Goal: Communication & Community: Participate in discussion

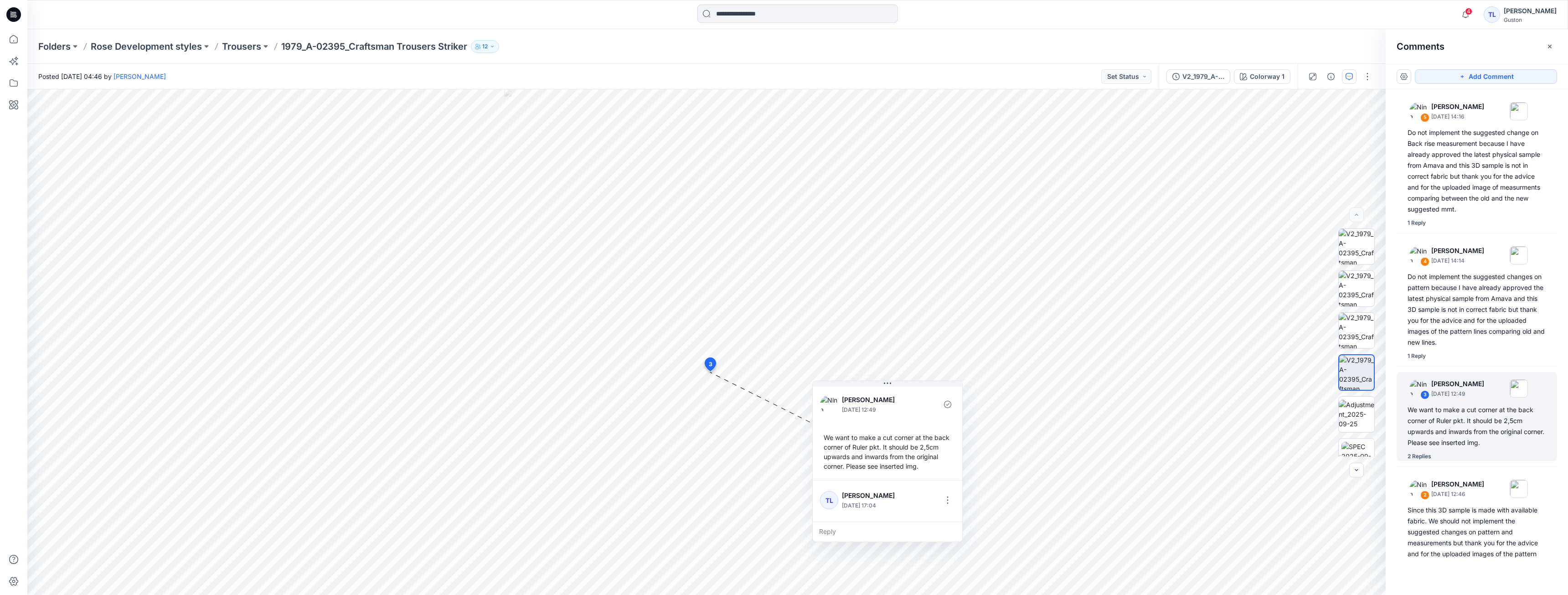
scroll to position [159, 0]
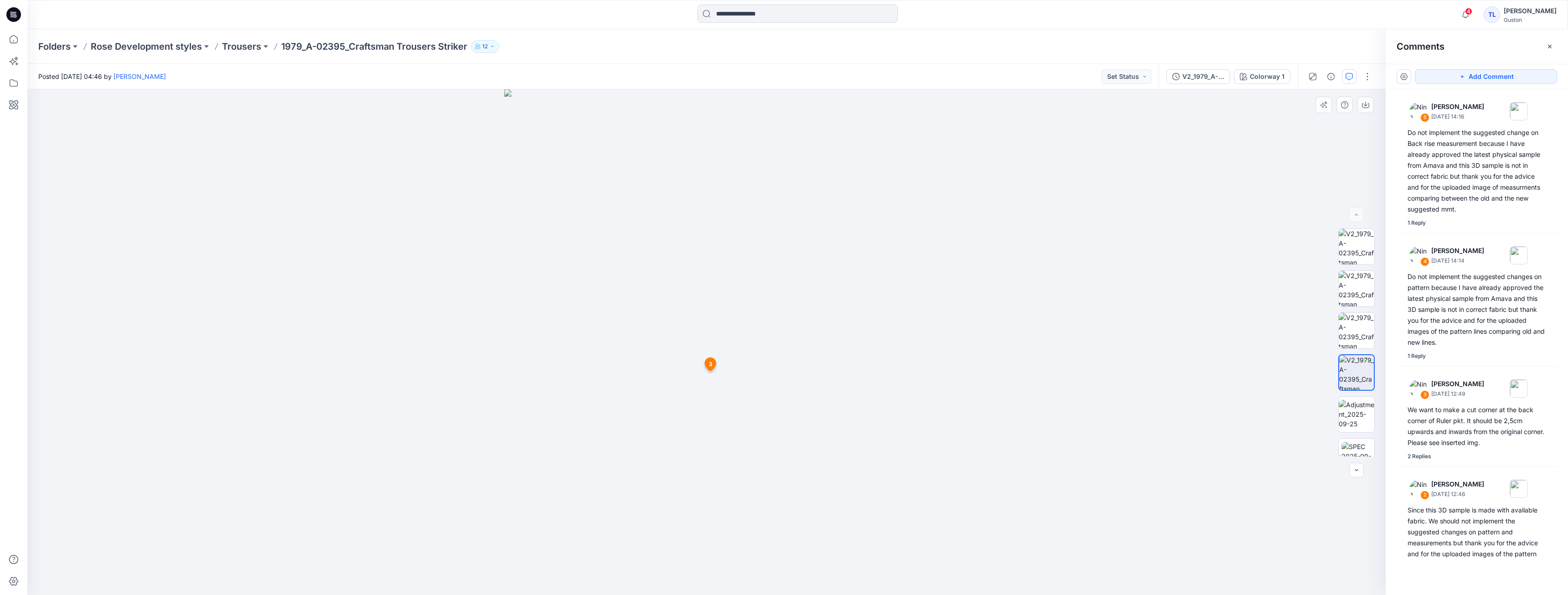
click at [839, 468] on img at bounding box center [706, 342] width 404 height 506
click at [972, 361] on div at bounding box center [706, 342] width 1358 height 506
click at [712, 368] on icon at bounding box center [710, 364] width 11 height 14
click at [711, 364] on span "3" at bounding box center [711, 364] width 3 height 8
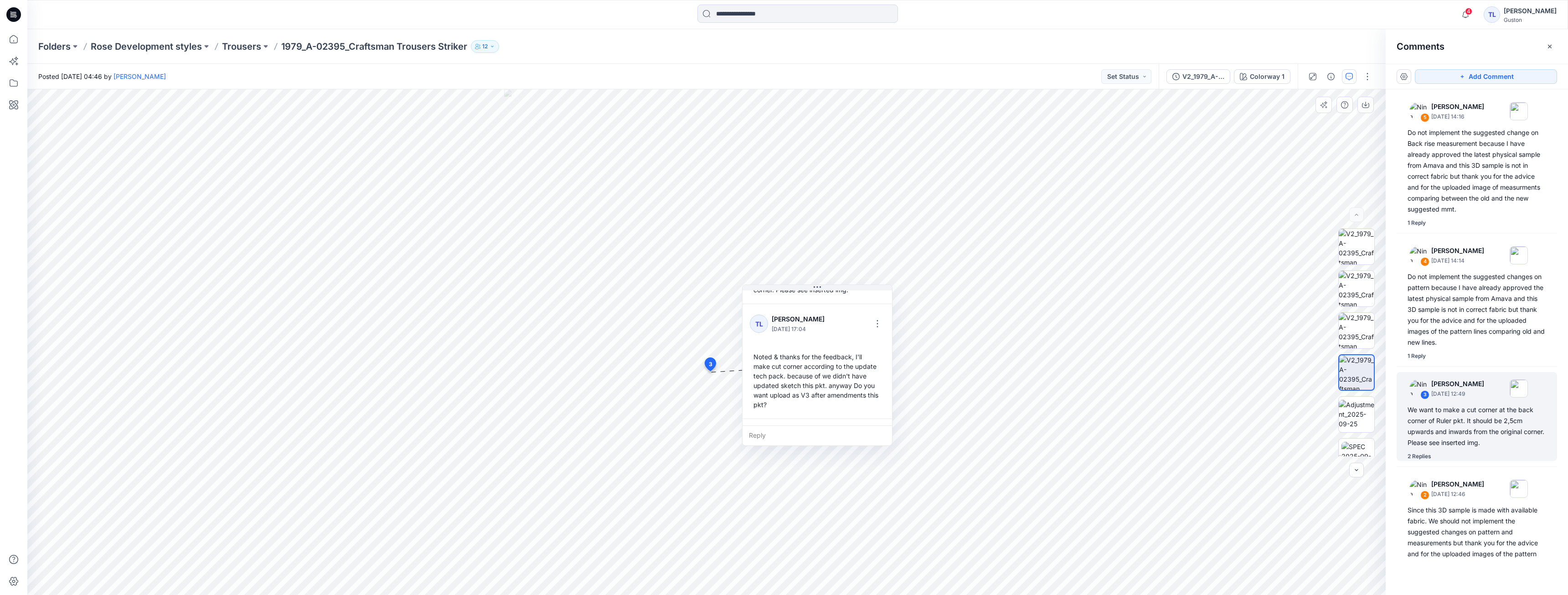
scroll to position [136, 0]
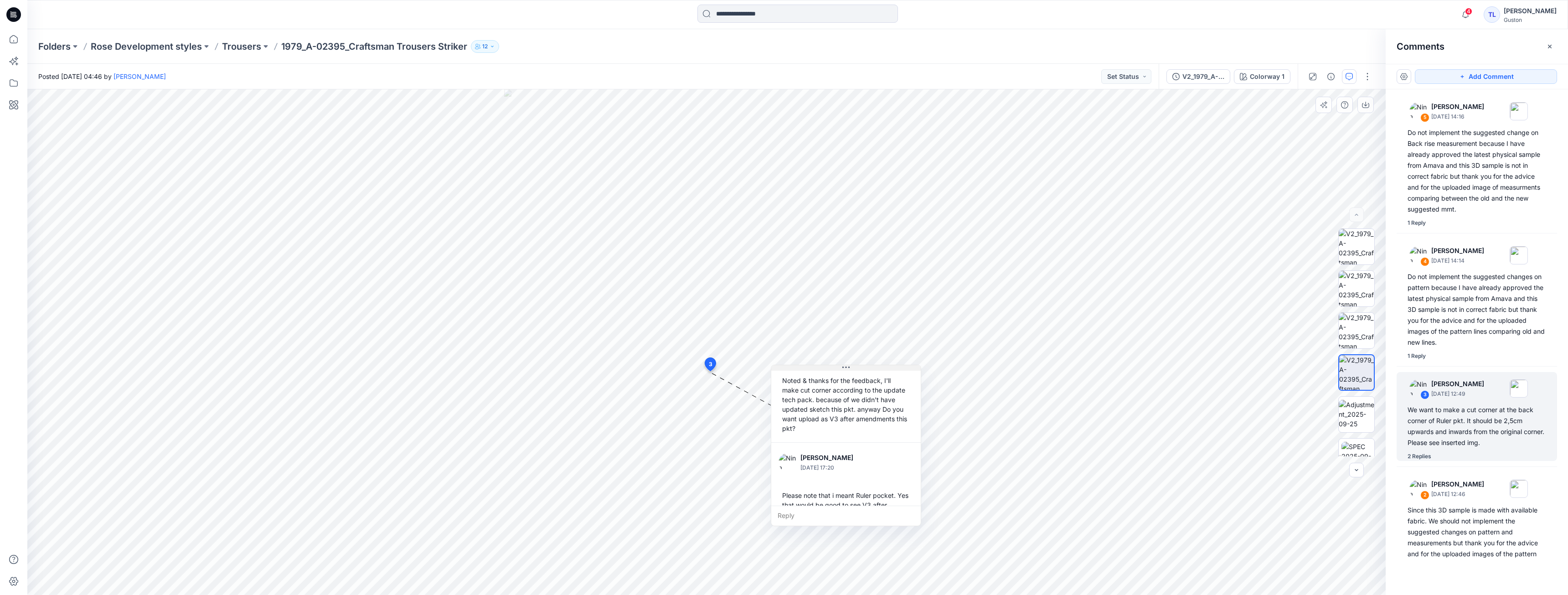
drag, startPoint x: 832, startPoint y: 287, endPoint x: 861, endPoint y: 368, distance: 86.0
click at [861, 368] on button at bounding box center [845, 368] width 149 height 5
click at [1504, 9] on div "[PERSON_NAME]" at bounding box center [1530, 10] width 53 height 11
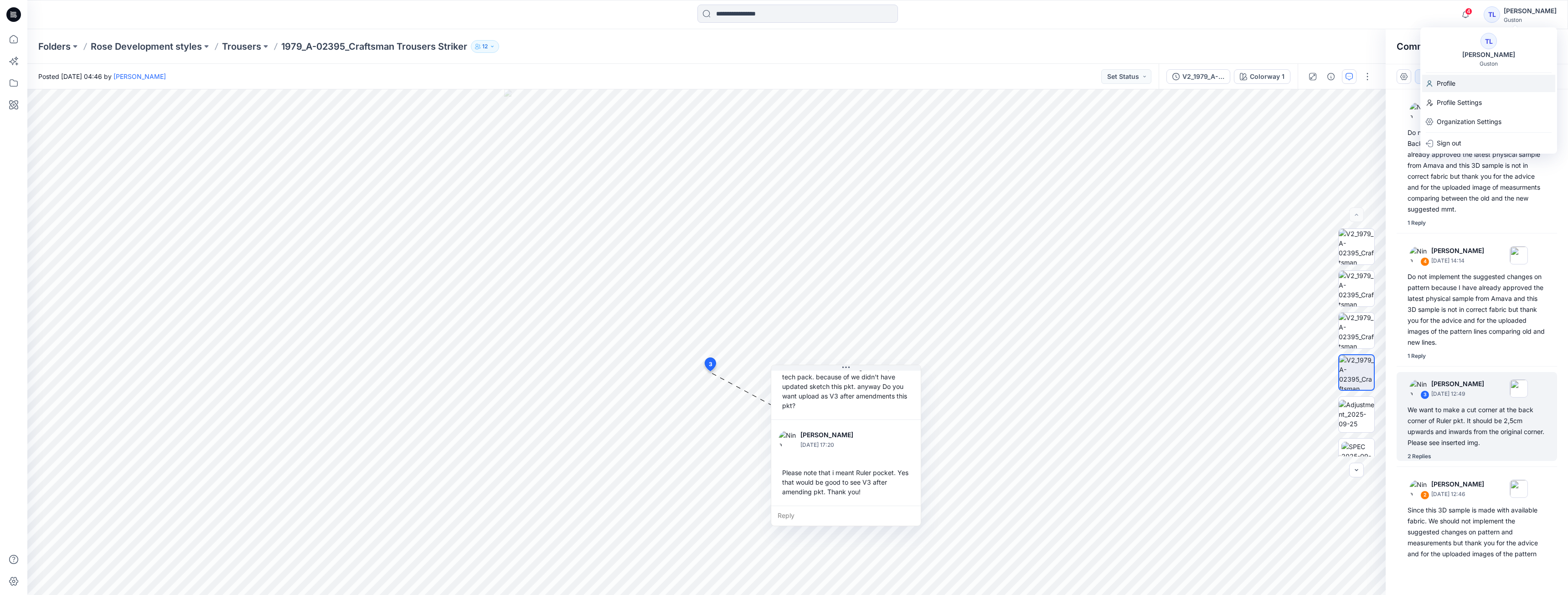
click at [1446, 82] on p "Profile" at bounding box center [1446, 83] width 19 height 17
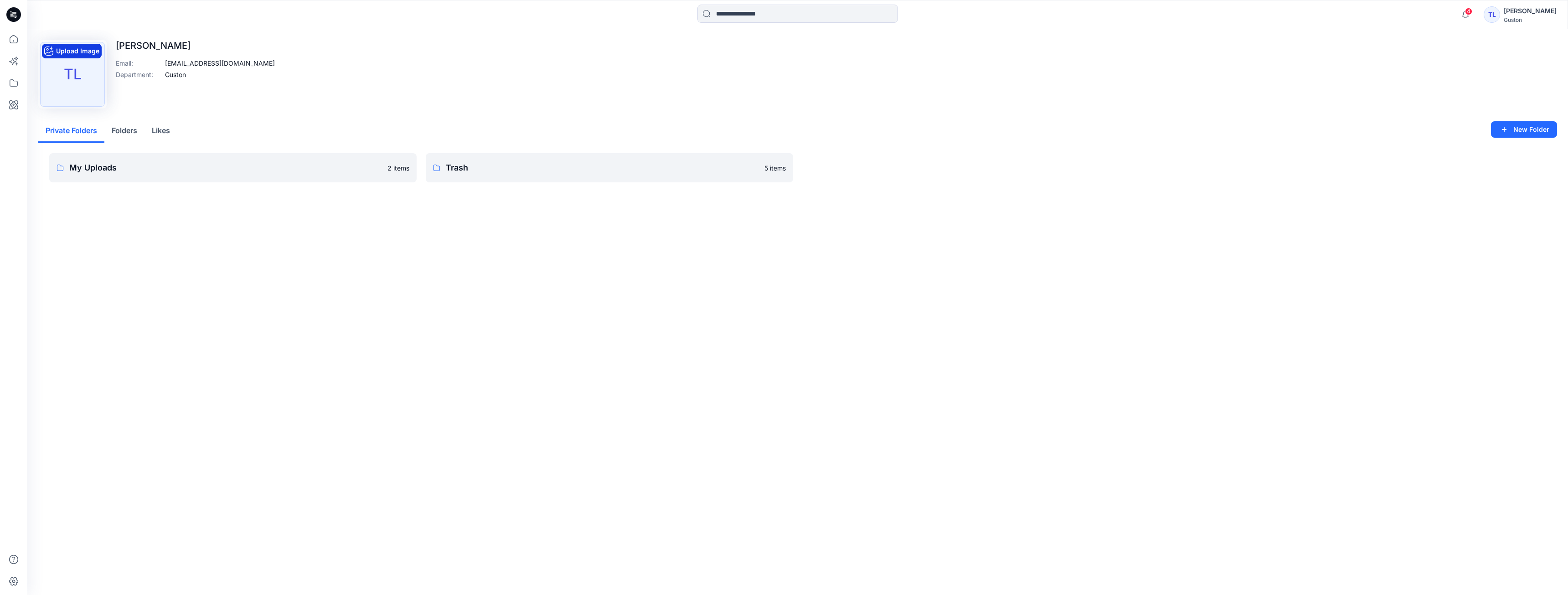
click at [58, 54] on button "Upload Image" at bounding box center [71, 51] width 59 height 14
drag, startPoint x: 75, startPoint y: 86, endPoint x: 80, endPoint y: 85, distance: 5.1
click at [75, 90] on img at bounding box center [72, 74] width 64 height 64
drag, startPoint x: 80, startPoint y: 85, endPoint x: 78, endPoint y: 80, distance: 5.4
click at [78, 80] on img at bounding box center [72, 74] width 64 height 64
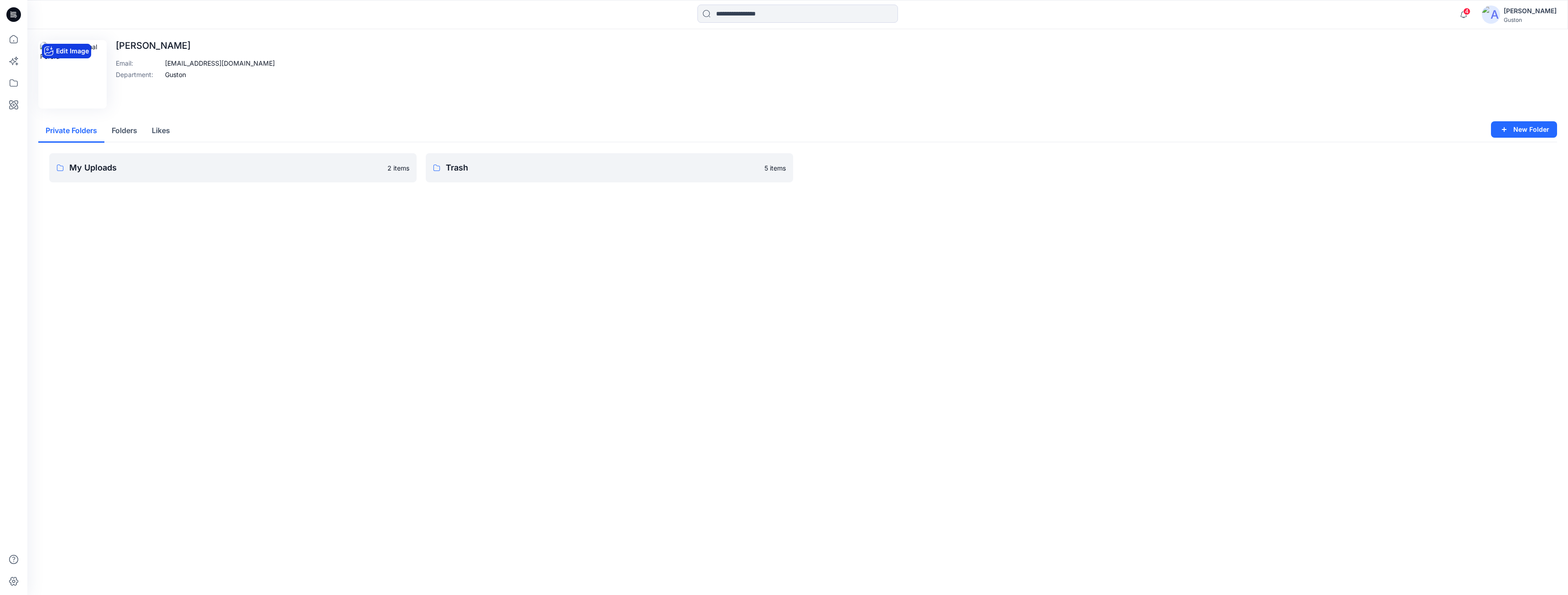
click at [58, 52] on button "Edit Image" at bounding box center [66, 51] width 49 height 14
click at [1509, 12] on div "[PERSON_NAME]" at bounding box center [1530, 10] width 53 height 11
click at [61, 53] on button "Edit Image" at bounding box center [66, 51] width 49 height 14
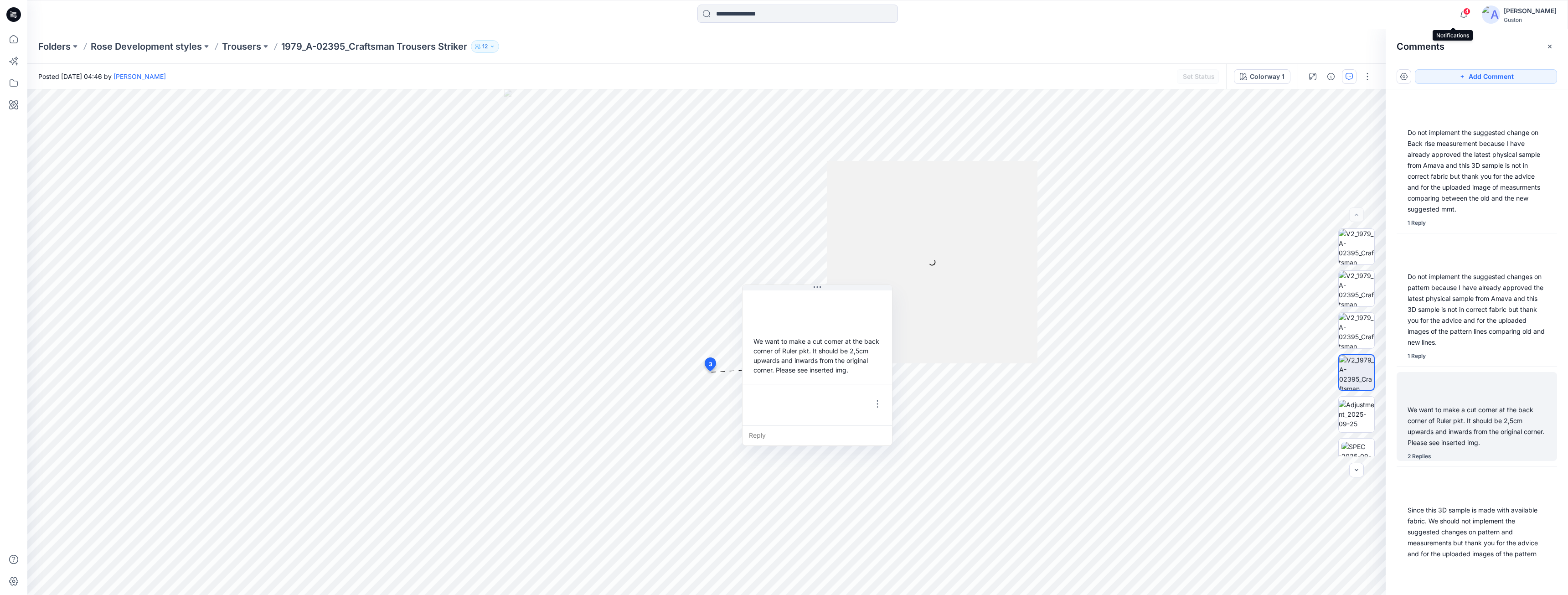
click at [1463, 9] on span "4" at bounding box center [1466, 11] width 8 height 8
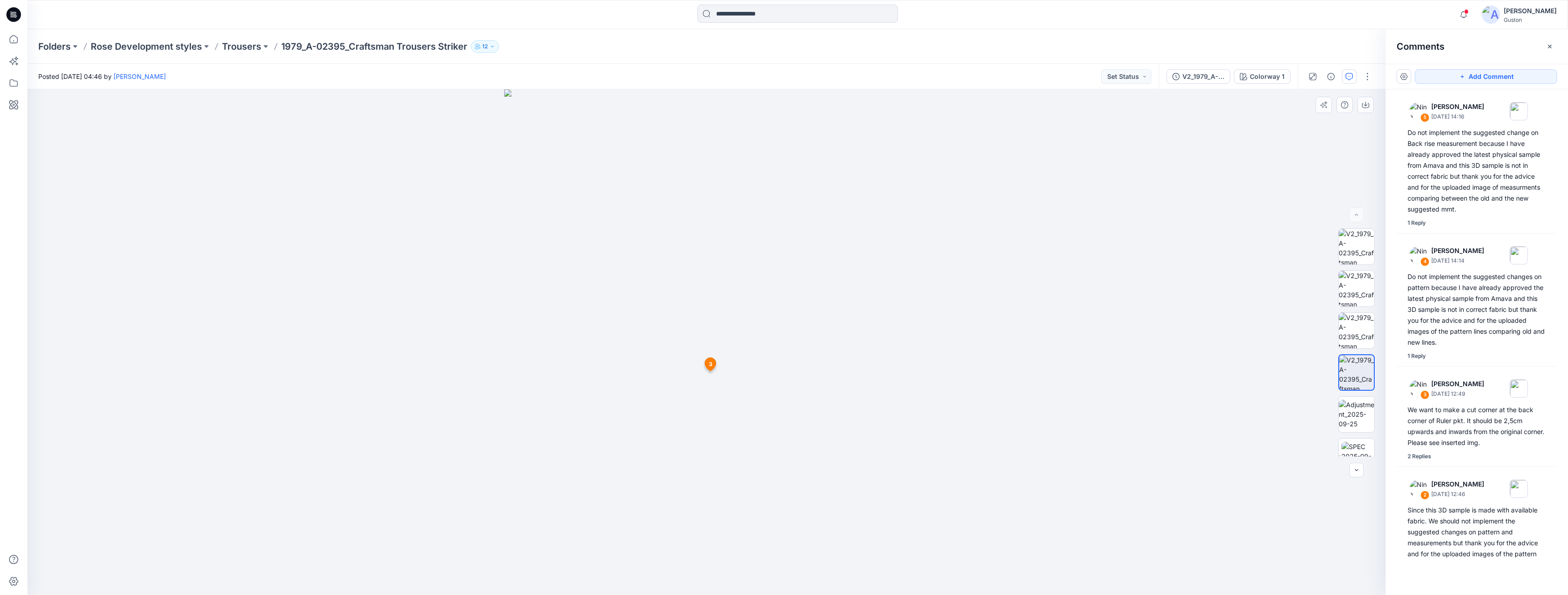
click at [712, 362] on span "3" at bounding box center [711, 364] width 3 height 8
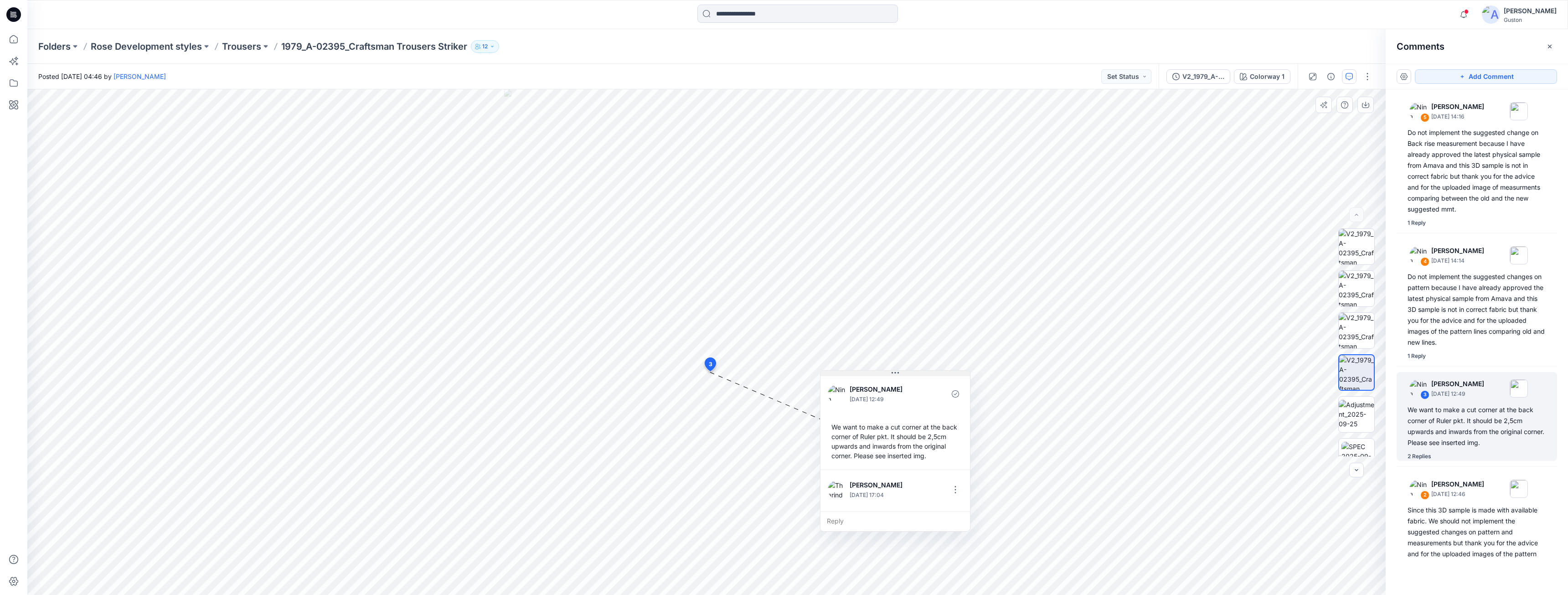
drag, startPoint x: 834, startPoint y: 286, endPoint x: 912, endPoint y: 373, distance: 116.8
click at [912, 373] on button at bounding box center [895, 373] width 149 height 5
drag, startPoint x: 904, startPoint y: 374, endPoint x: 909, endPoint y: 374, distance: 5.0
click at [909, 374] on button at bounding box center [900, 373] width 149 height 5
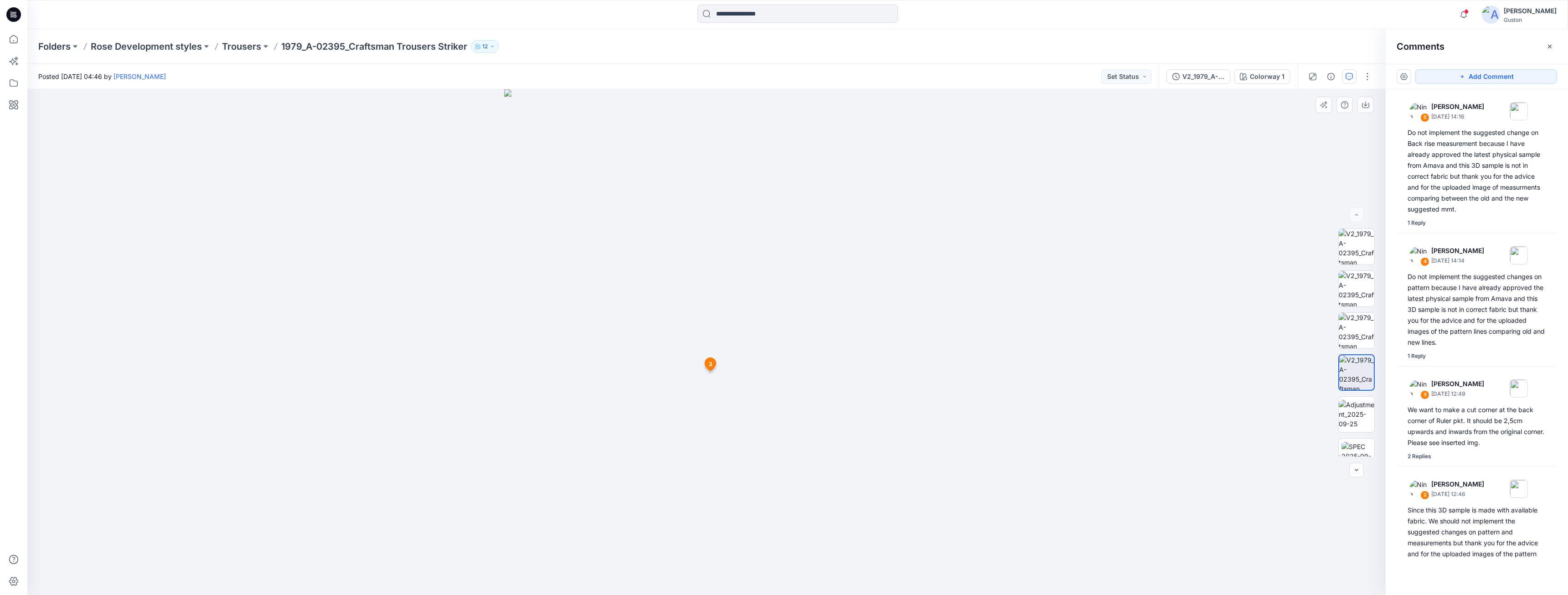
click at [710, 364] on span "3" at bounding box center [711, 364] width 3 height 8
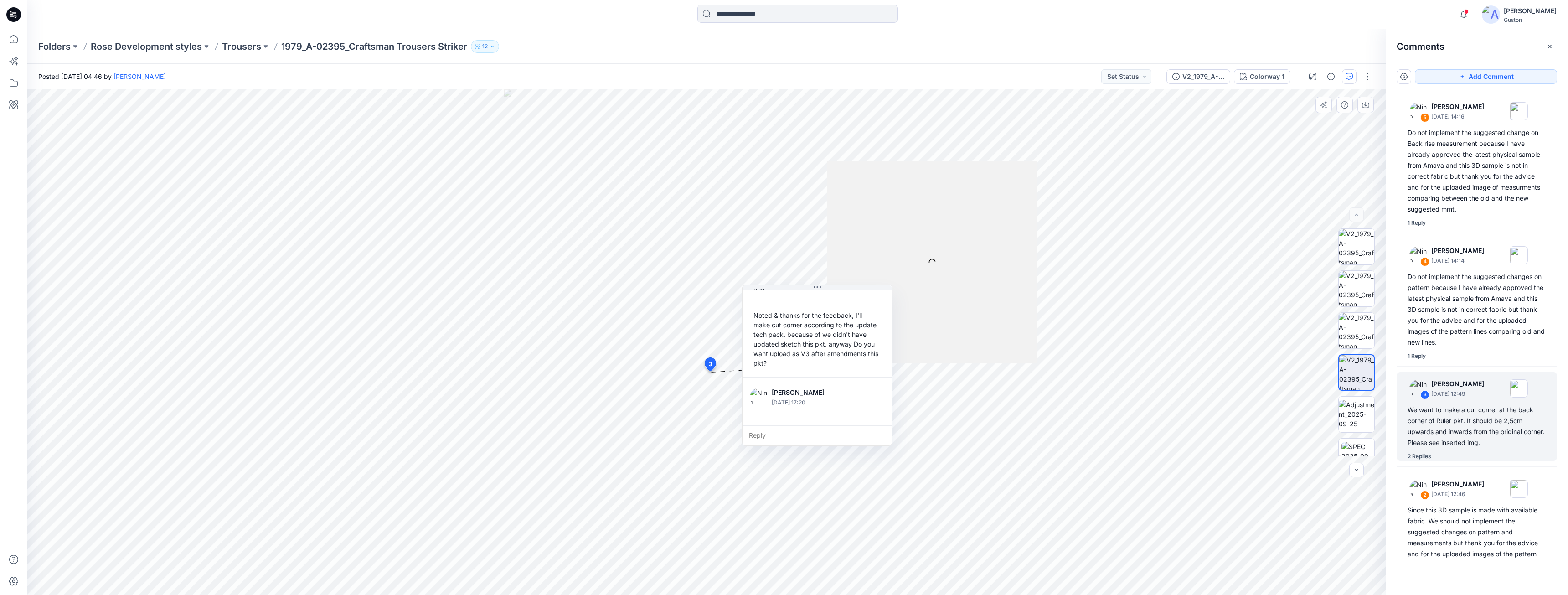
scroll to position [69, 0]
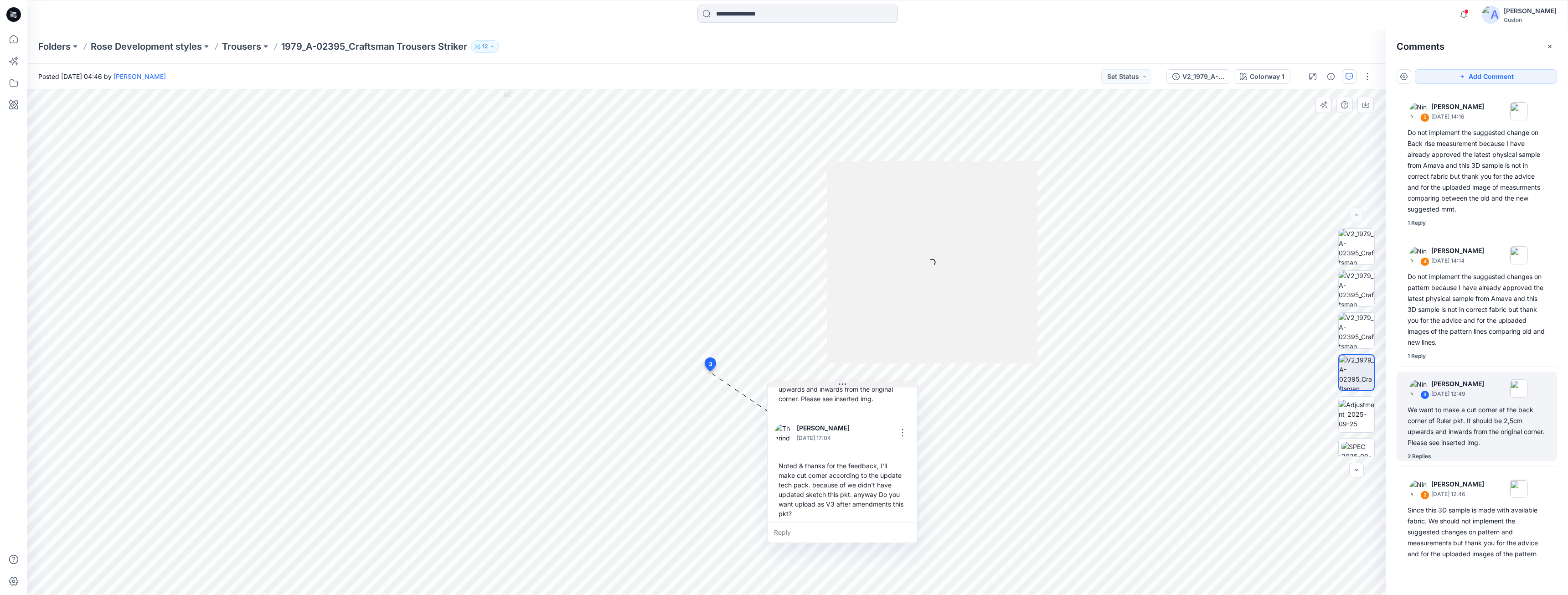
drag, startPoint x: 801, startPoint y: 288, endPoint x: 826, endPoint y: 386, distance: 101.1
click at [826, 386] on button at bounding box center [842, 385] width 149 height 5
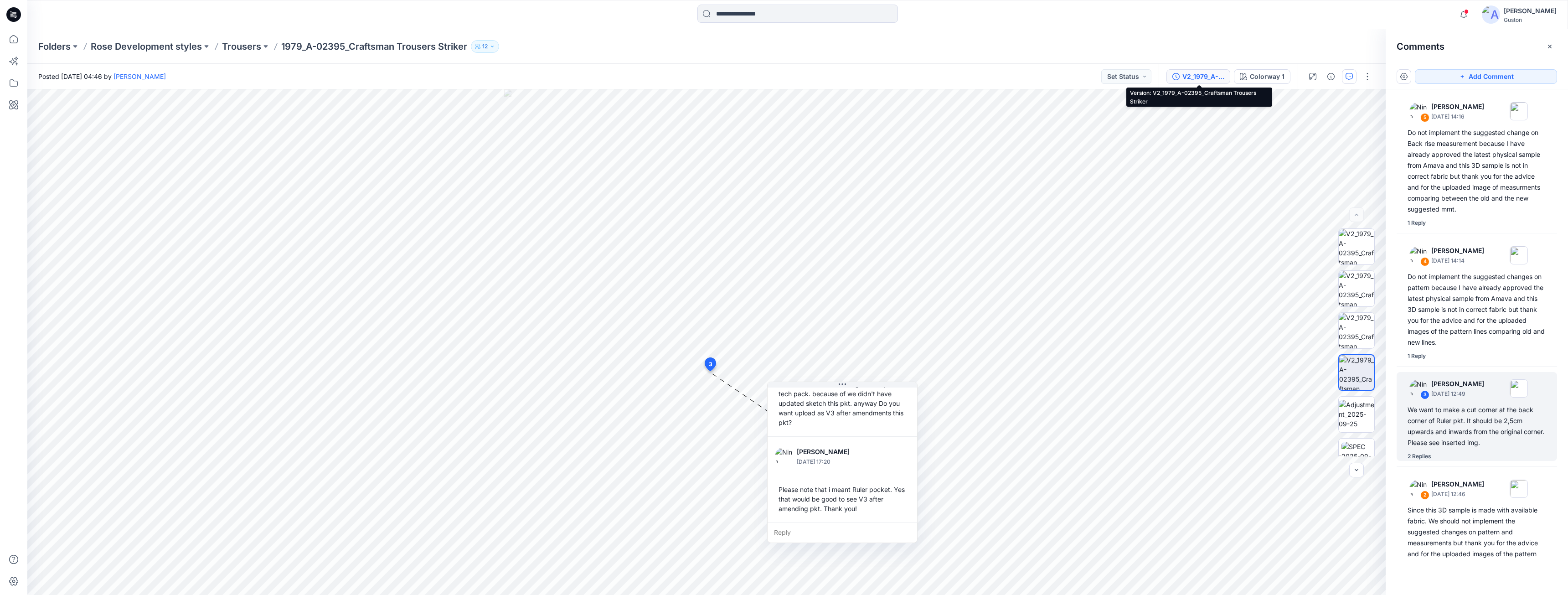
click at [1196, 70] on button "V2_1979_A-02395_Craftsman Trousers Striker" at bounding box center [1198, 76] width 64 height 14
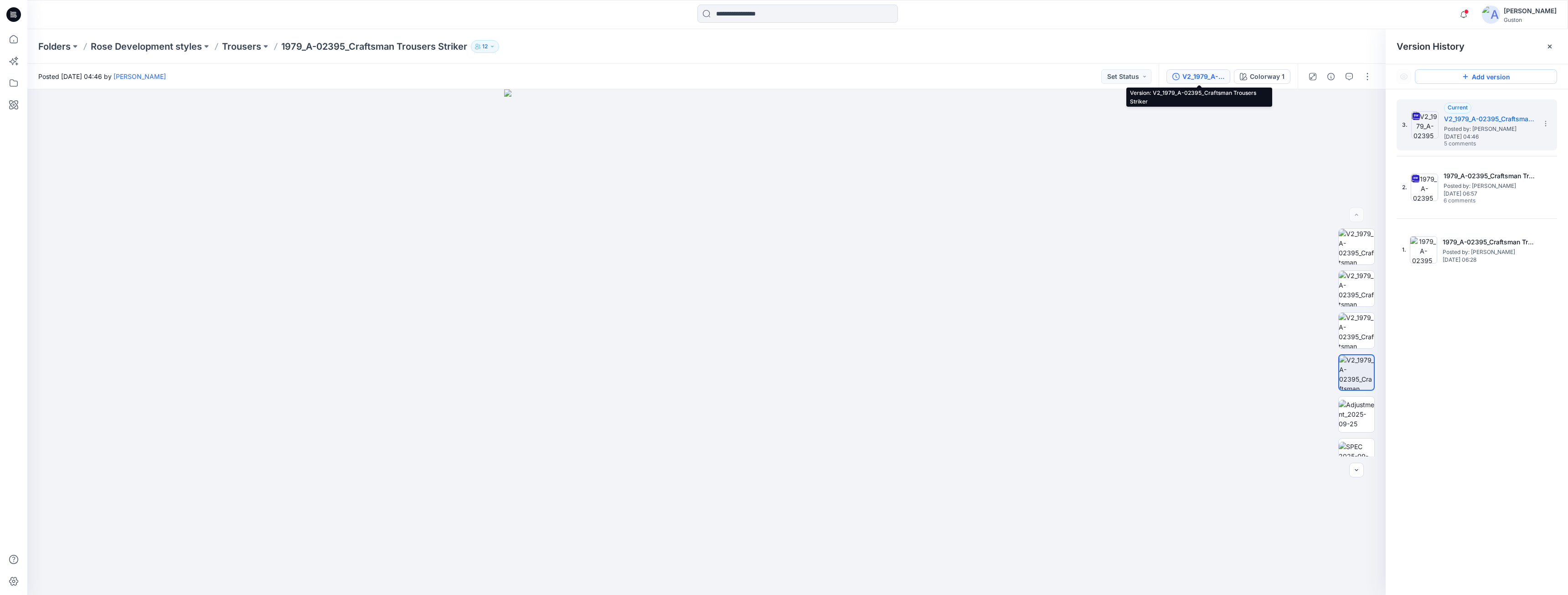
click at [1466, 76] on icon at bounding box center [1465, 76] width 4 height 4
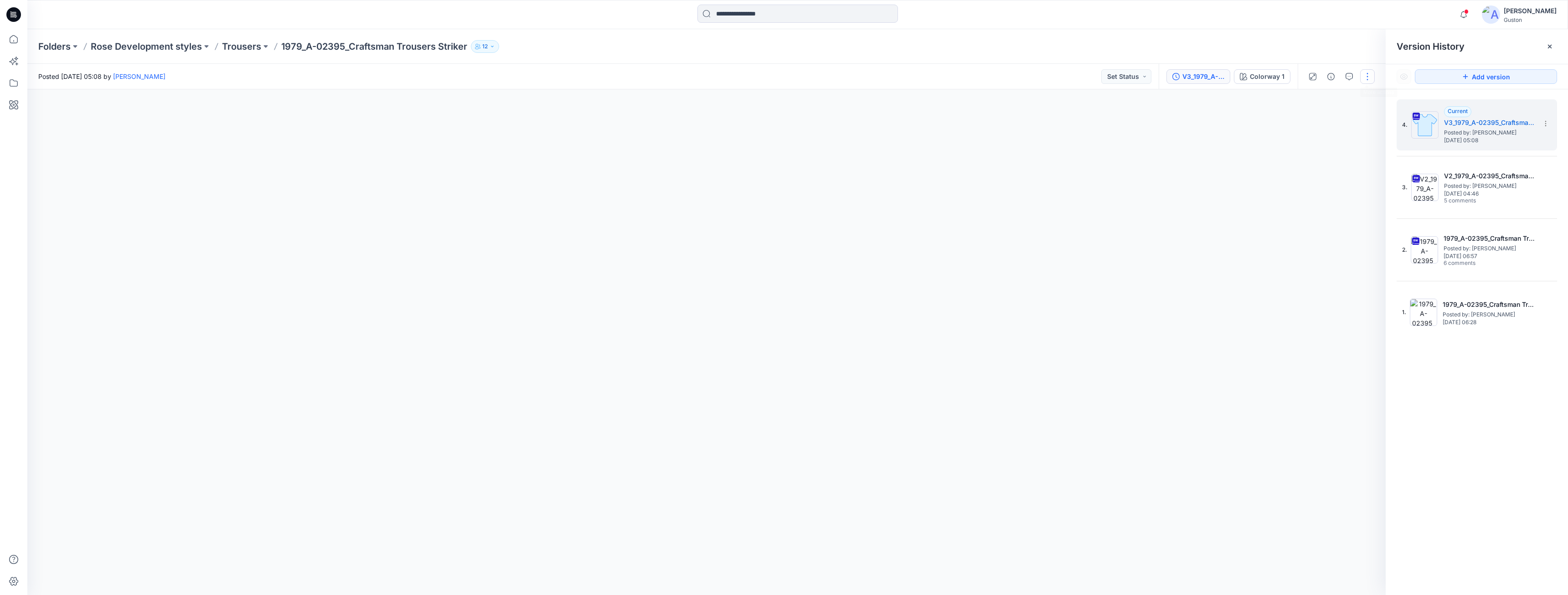
click at [1366, 79] on button "button" at bounding box center [1366, 76] width 14 height 14
click at [1303, 125] on button "Edit" at bounding box center [1328, 124] width 84 height 17
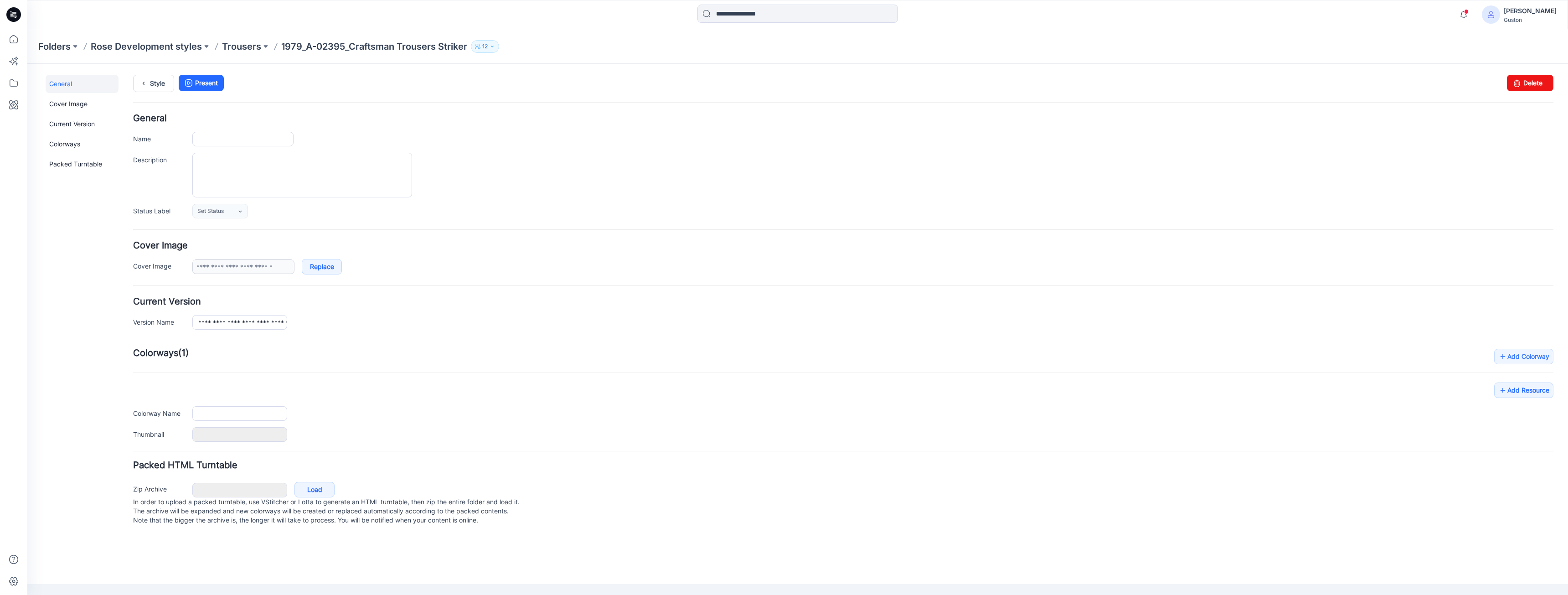
type input "**********"
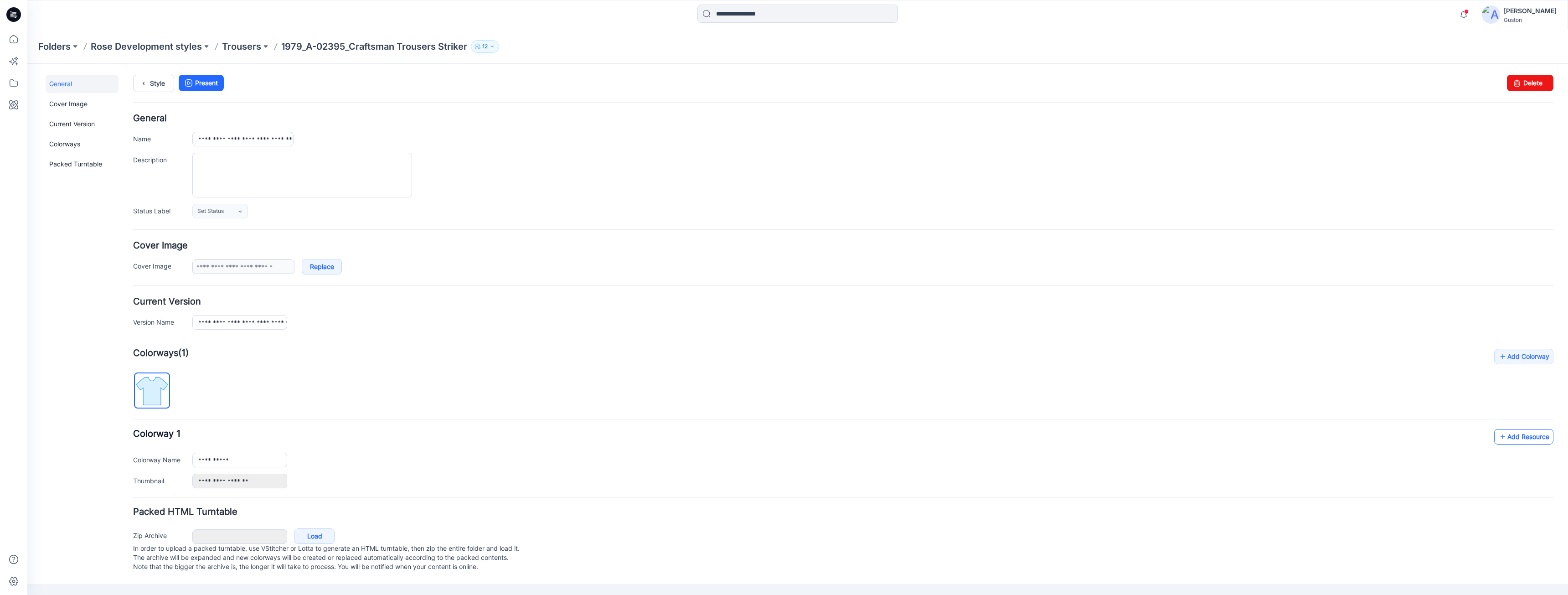
click at [1504, 438] on icon at bounding box center [1503, 437] width 9 height 14
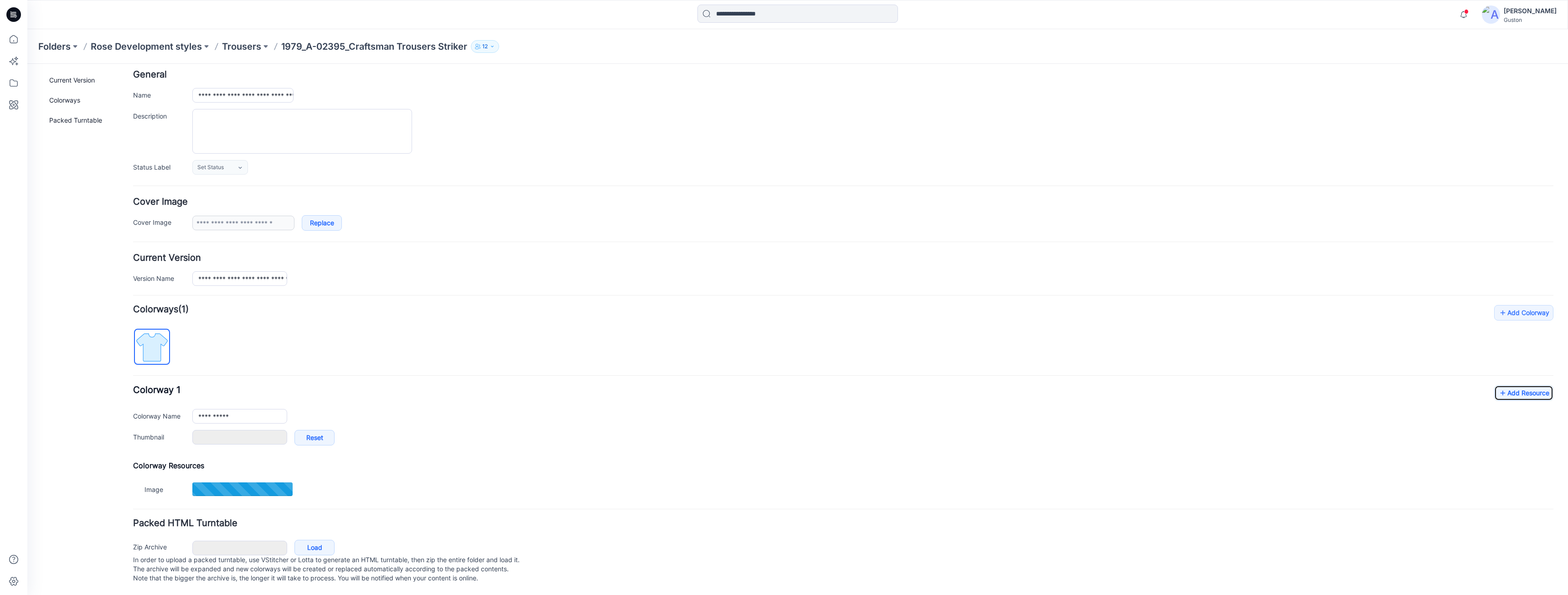
scroll to position [53, 0]
type input "**********"
click at [1499, 386] on icon at bounding box center [1503, 392] width 9 height 14
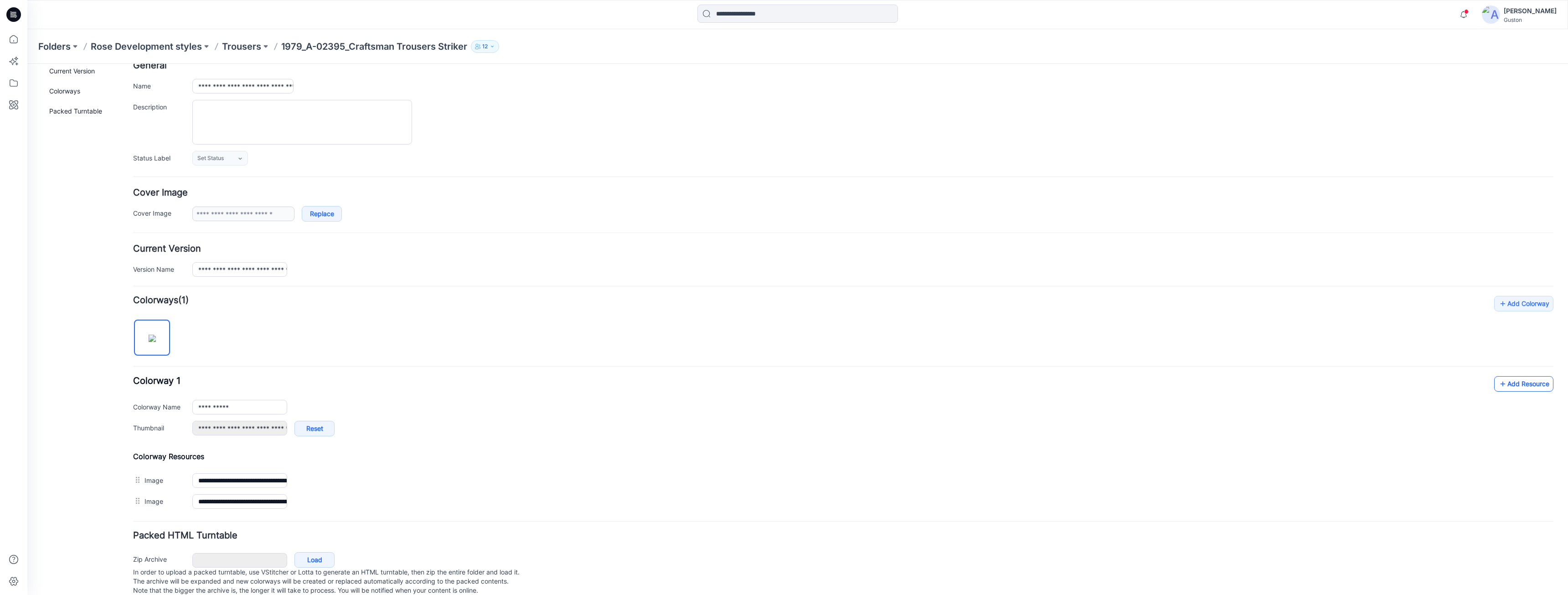
click at [1499, 386] on icon at bounding box center [1503, 383] width 9 height 14
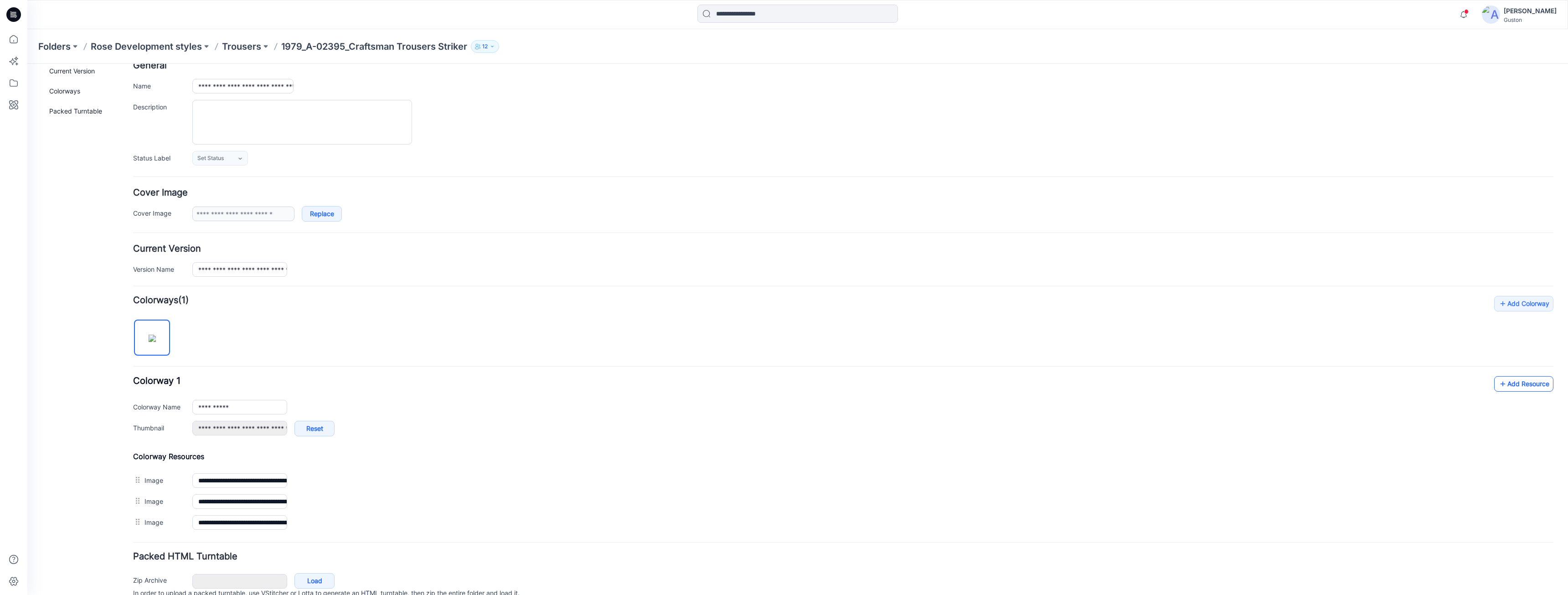
click at [1499, 384] on icon at bounding box center [1503, 383] width 9 height 14
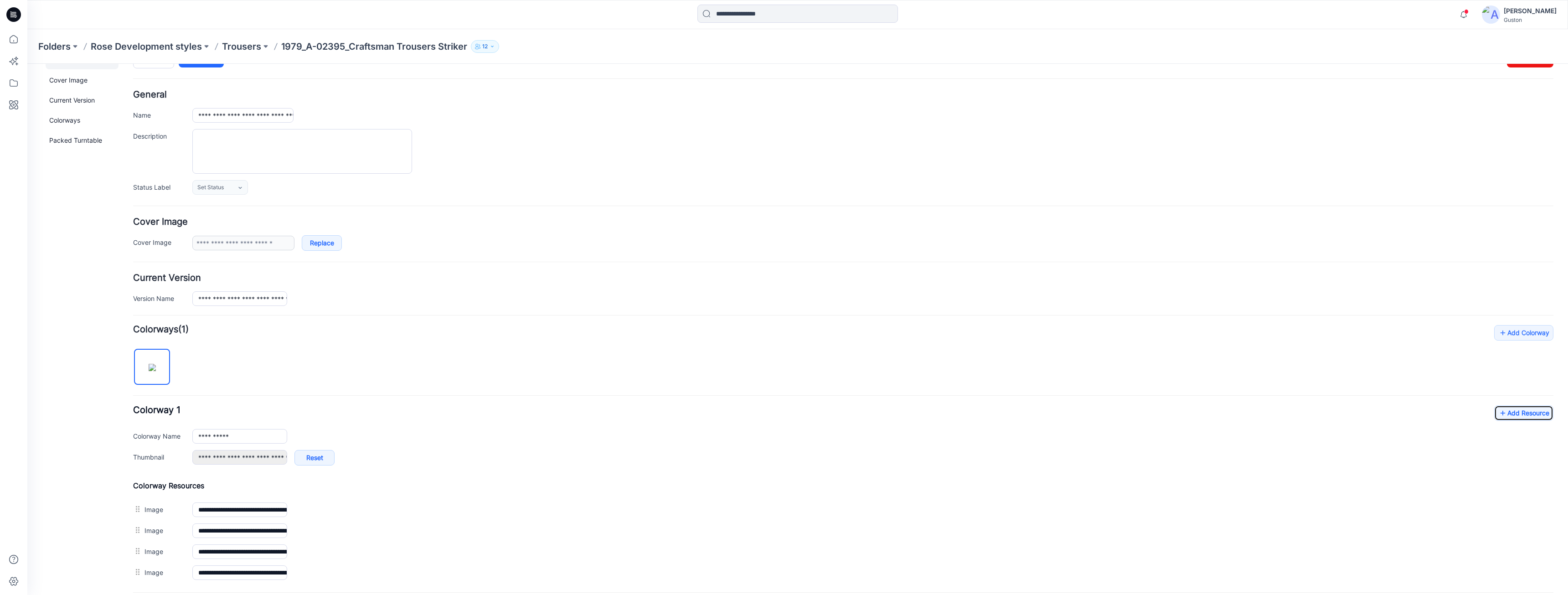
scroll to position [0, 0]
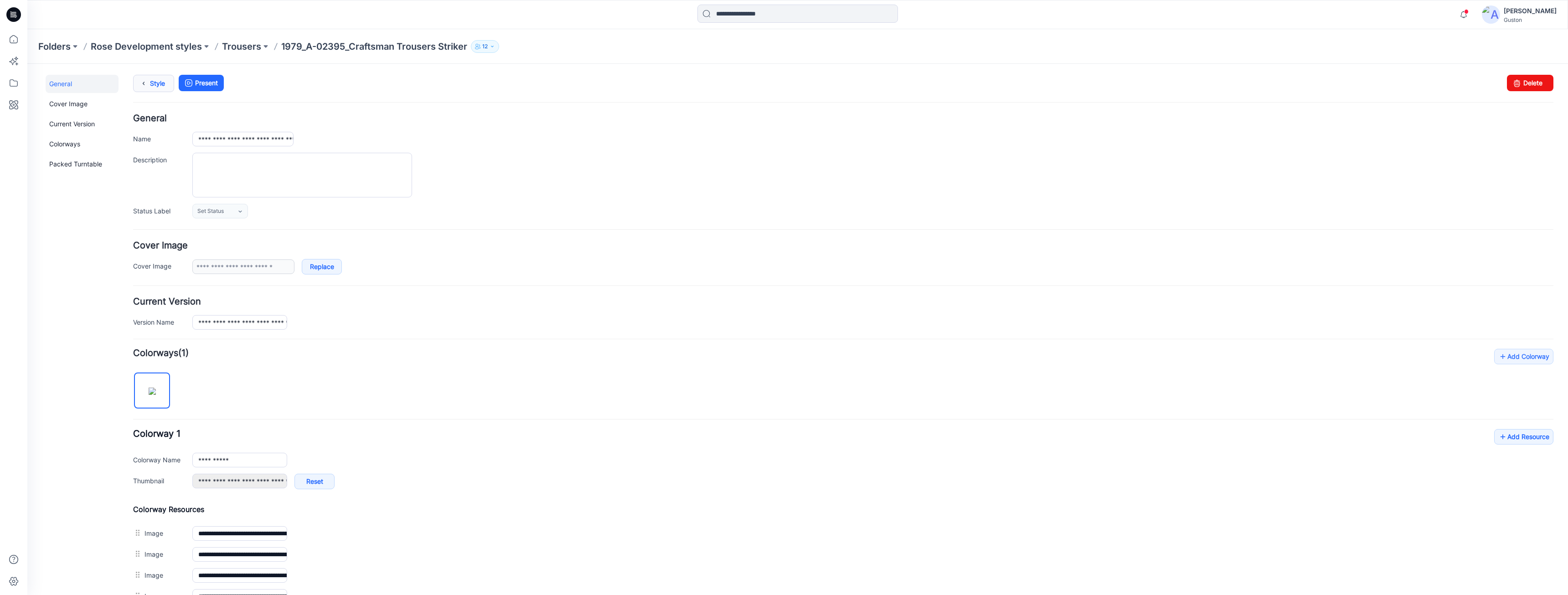
click at [145, 80] on icon at bounding box center [143, 83] width 13 height 16
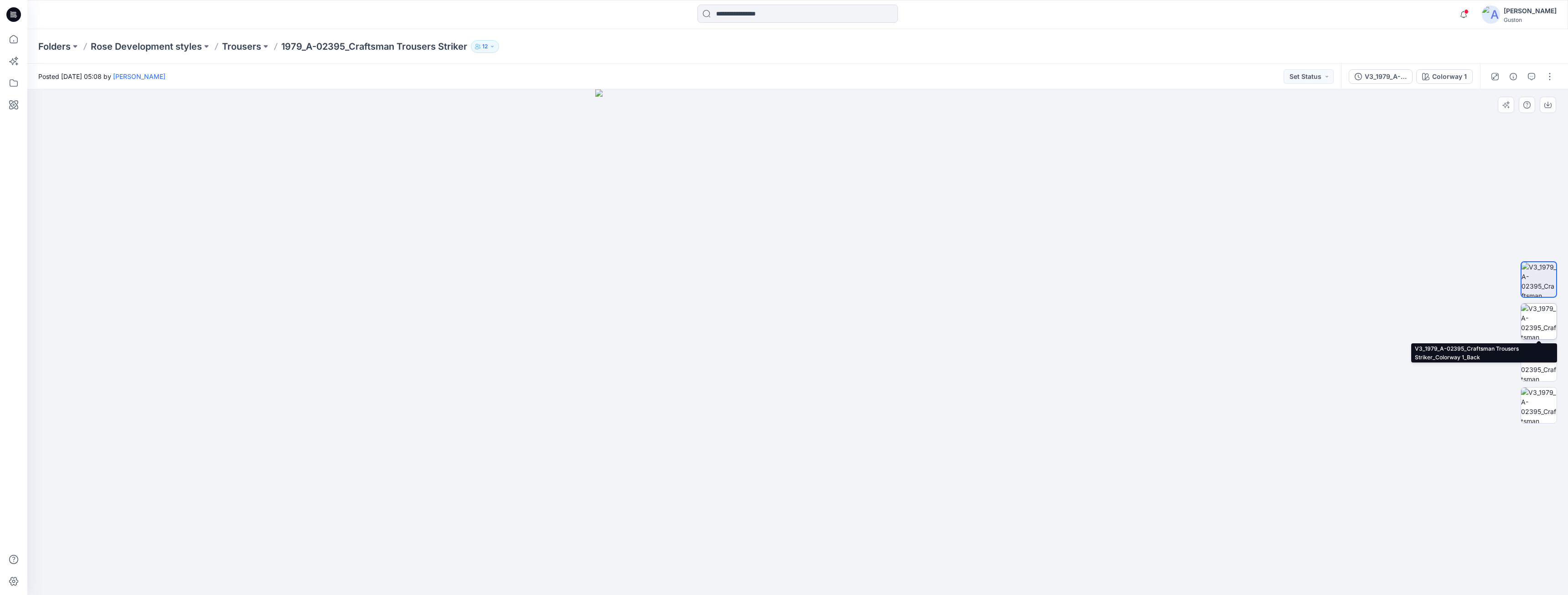
click at [1544, 323] on img at bounding box center [1538, 321] width 36 height 36
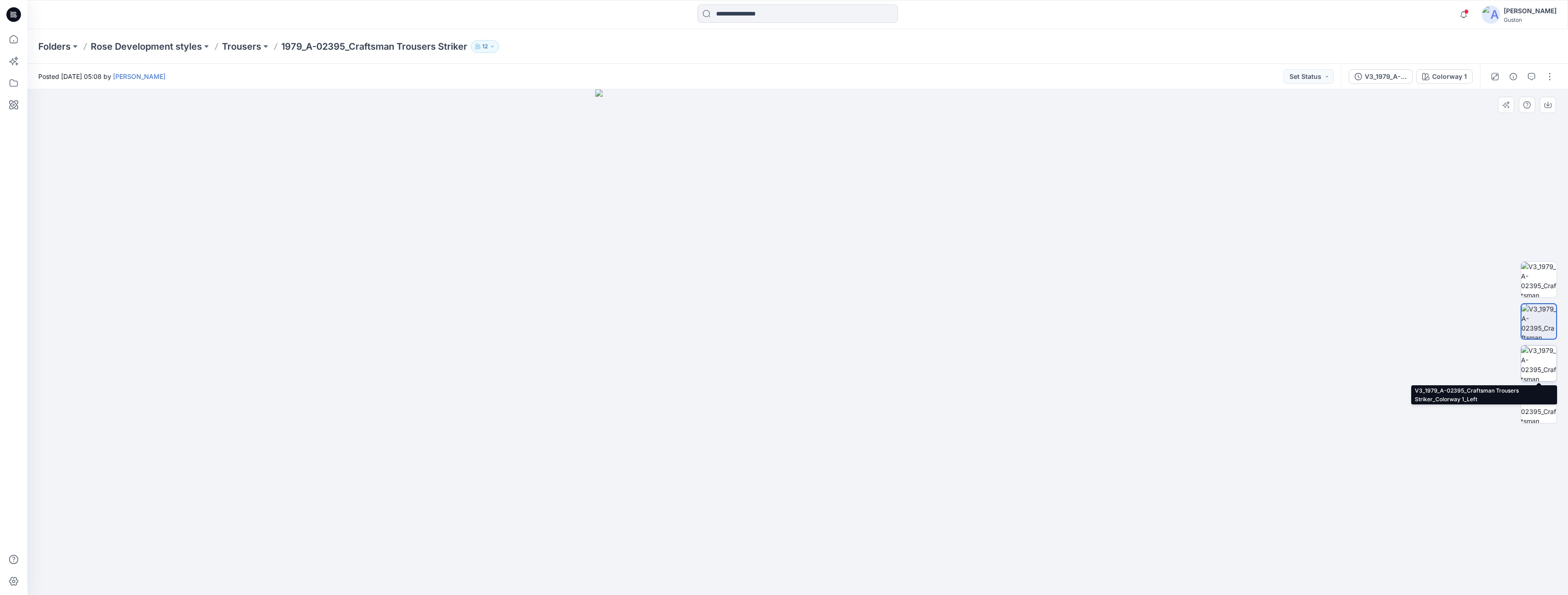
click at [1535, 359] on img at bounding box center [1538, 364] width 36 height 36
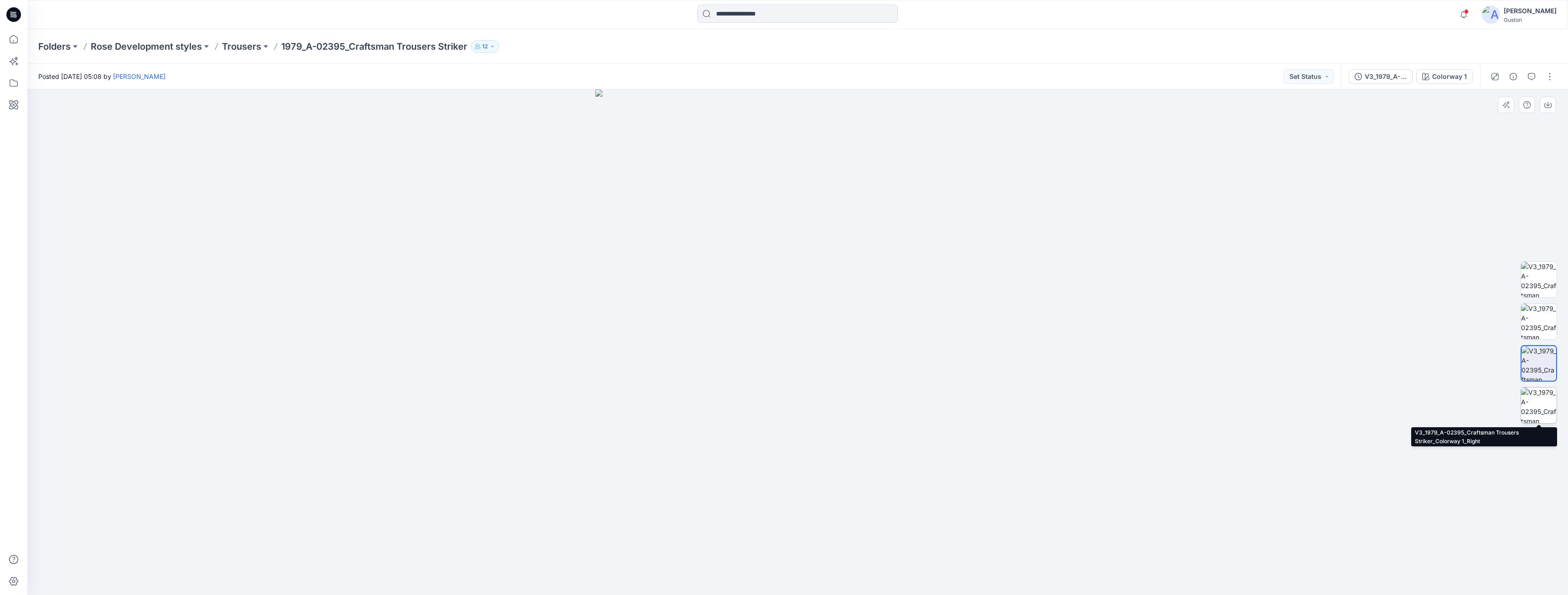
click at [1533, 405] on img at bounding box center [1538, 405] width 36 height 36
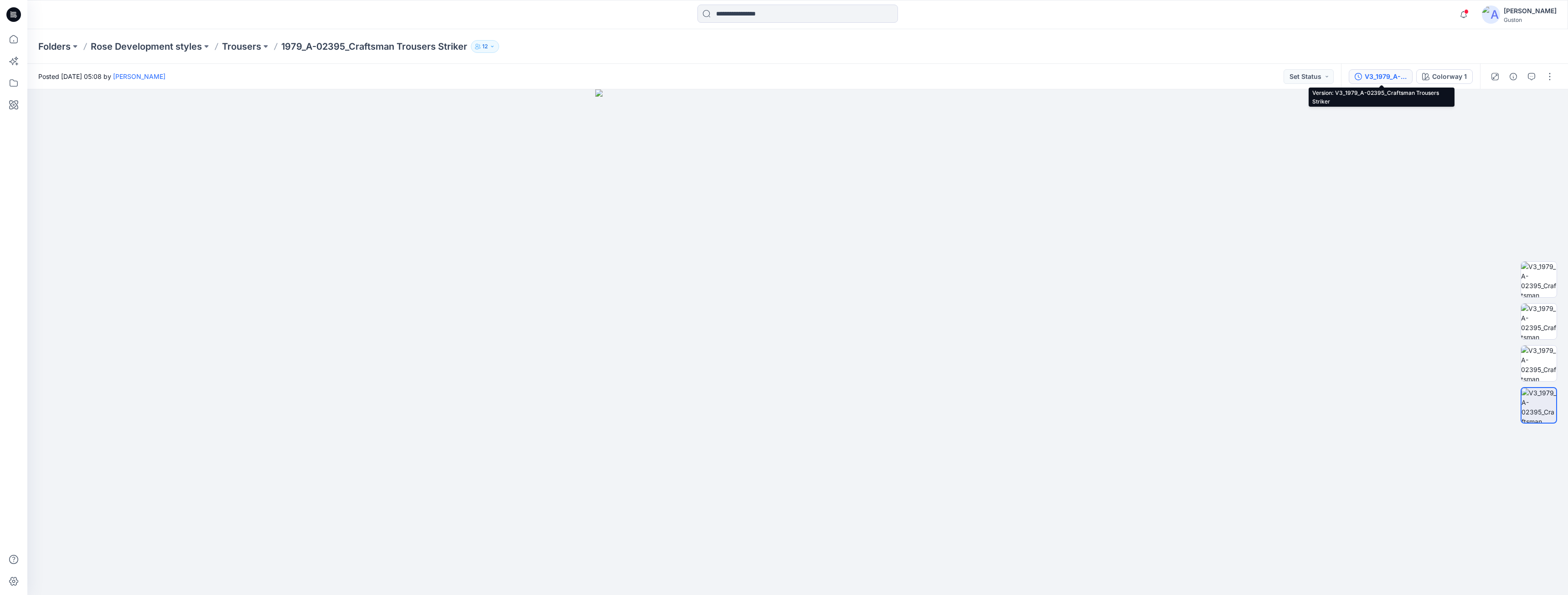
click at [1393, 80] on div "V3_1979_A-02395_Craftsman Trousers Striker" at bounding box center [1385, 76] width 42 height 10
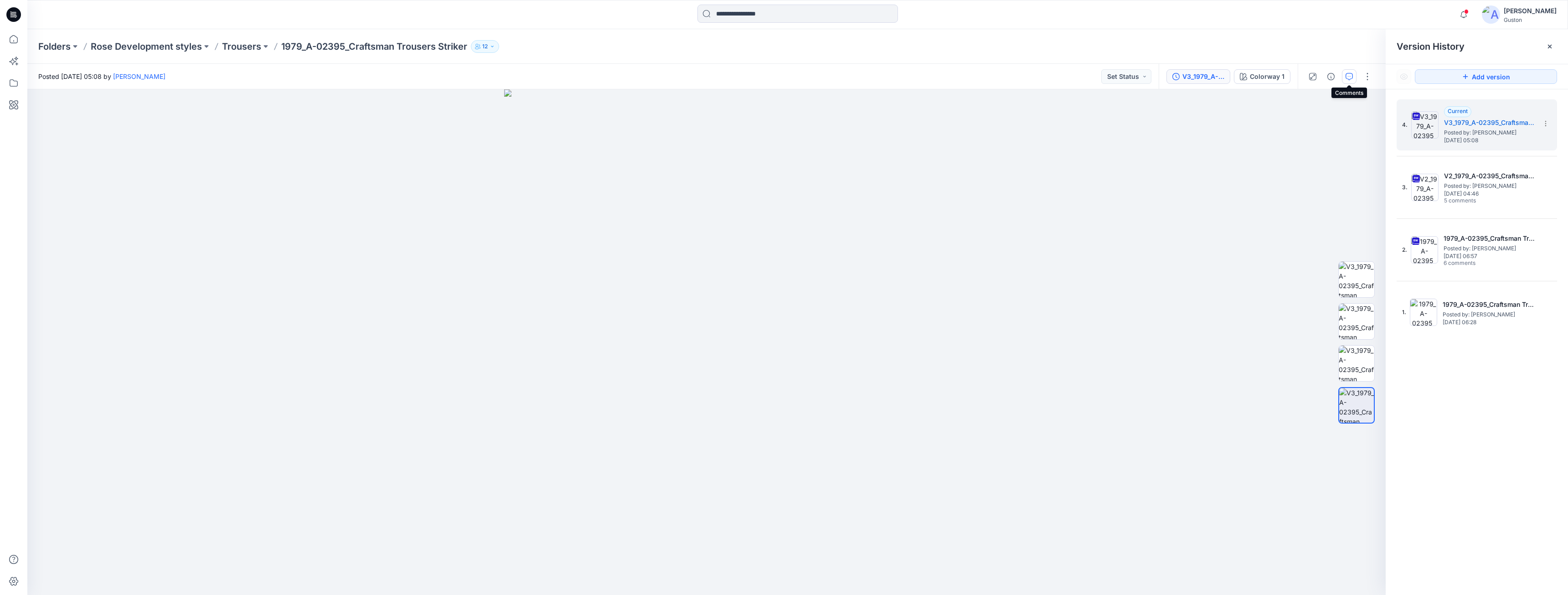
click at [1353, 76] on button "button" at bounding box center [1349, 76] width 14 height 14
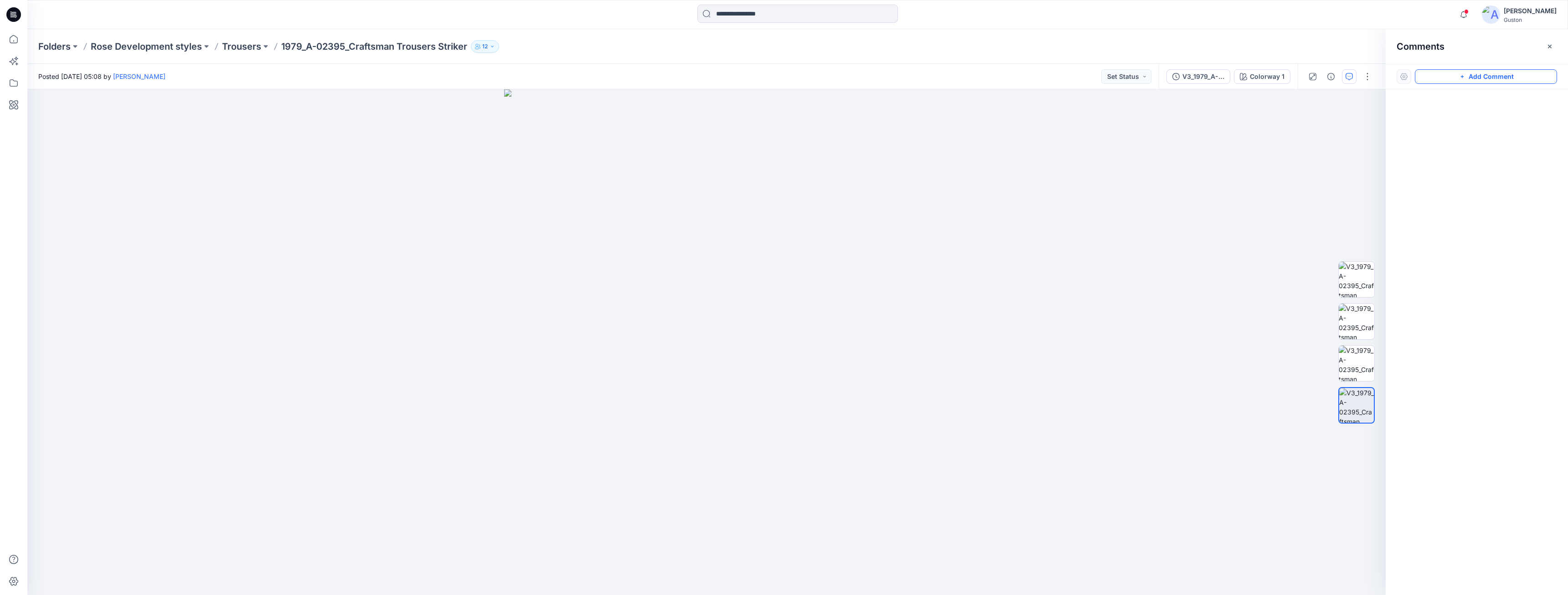
click at [1471, 77] on button "Add Comment" at bounding box center [1486, 76] width 142 height 14
click at [714, 361] on div "1 Cancel Post Layer 1" at bounding box center [706, 342] width 1358 height 506
click at [827, 383] on textarea "**********" at bounding box center [774, 387] width 149 height 36
click at [823, 385] on textarea "**********" at bounding box center [774, 387] width 149 height 36
click at [740, 391] on textarea "**********" at bounding box center [774, 387] width 149 height 36
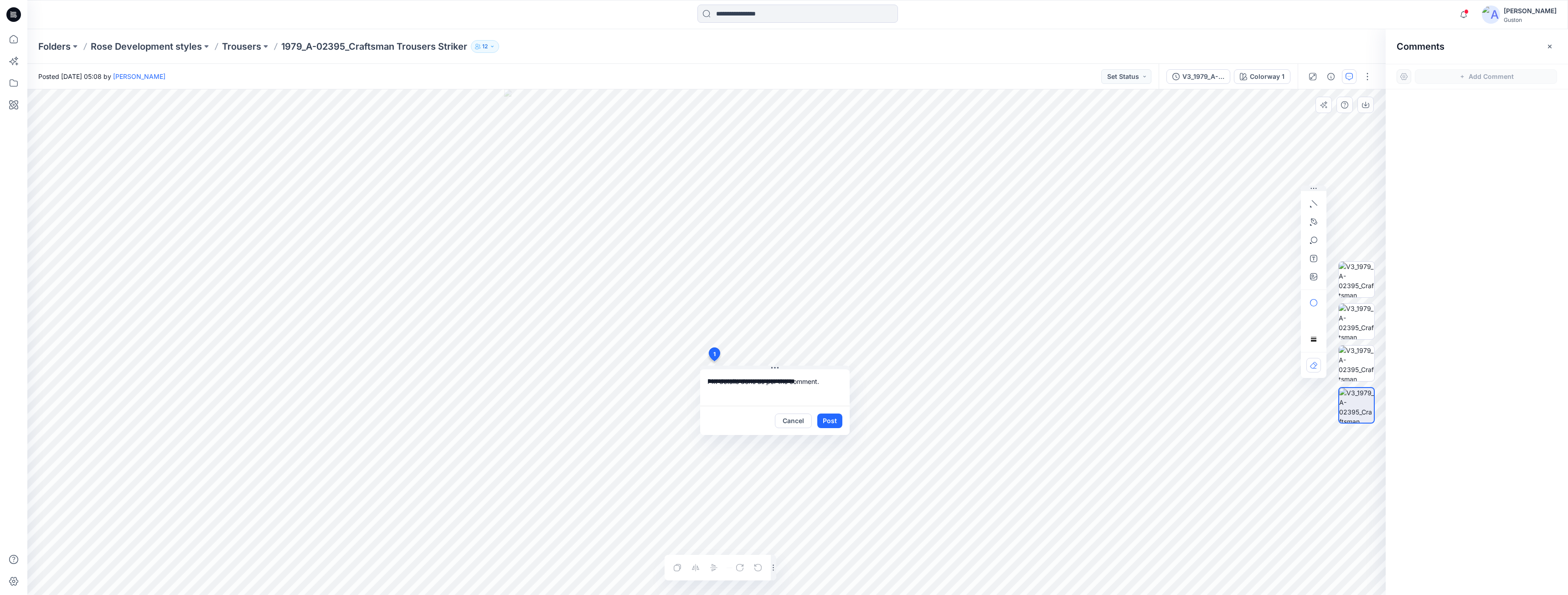
click at [826, 383] on textarea "**********" at bounding box center [774, 387] width 149 height 36
click at [839, 392] on textarea "**********" at bounding box center [774, 387] width 149 height 36
click at [828, 386] on textarea "**********" at bounding box center [774, 387] width 149 height 36
type textarea "**********"
click at [828, 420] on button "Post" at bounding box center [830, 420] width 25 height 14
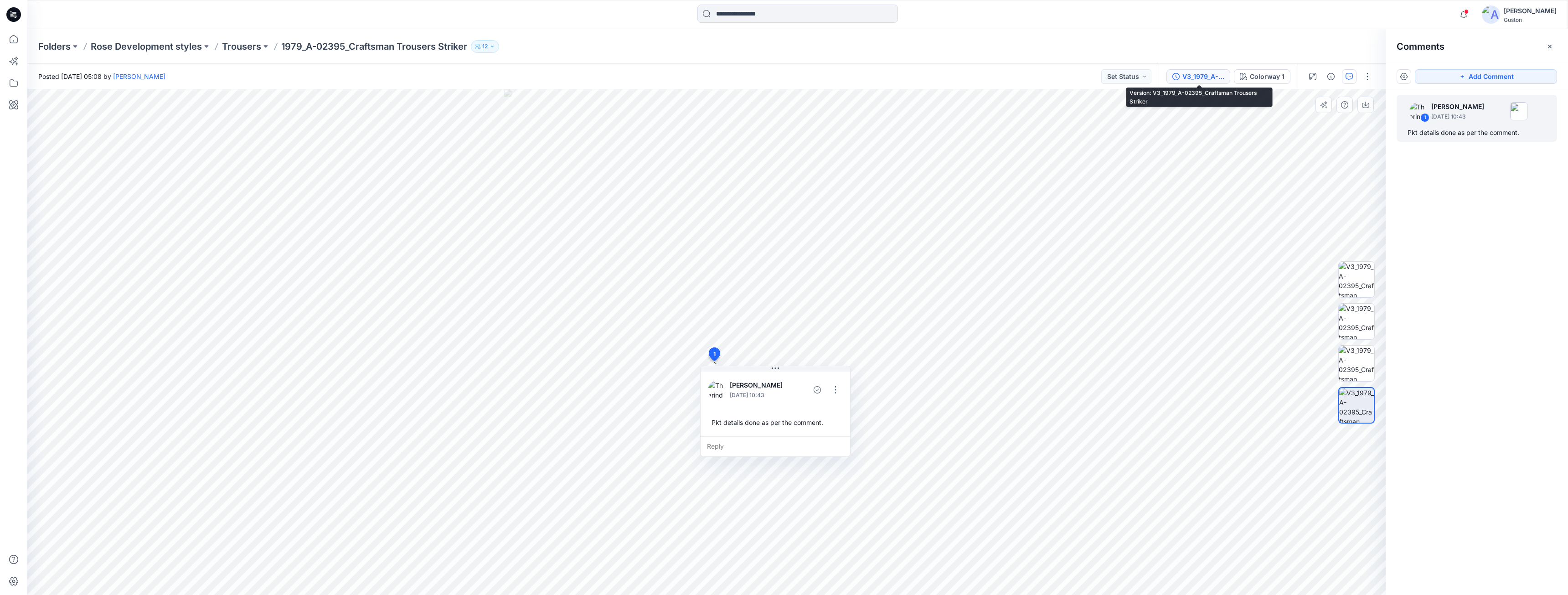
click at [1211, 77] on div "V3_1979_A-02395_Craftsman Trousers Striker" at bounding box center [1203, 76] width 42 height 10
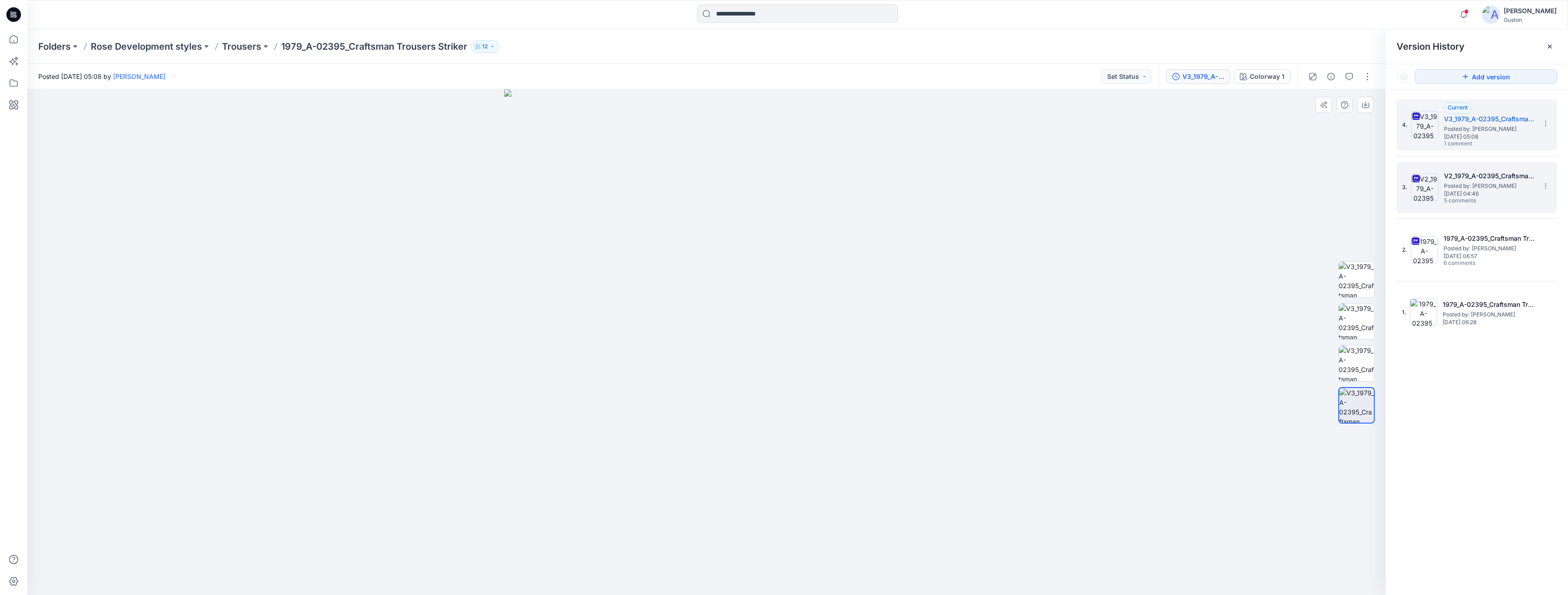
click at [1469, 201] on span "5 comments" at bounding box center [1475, 201] width 64 height 8
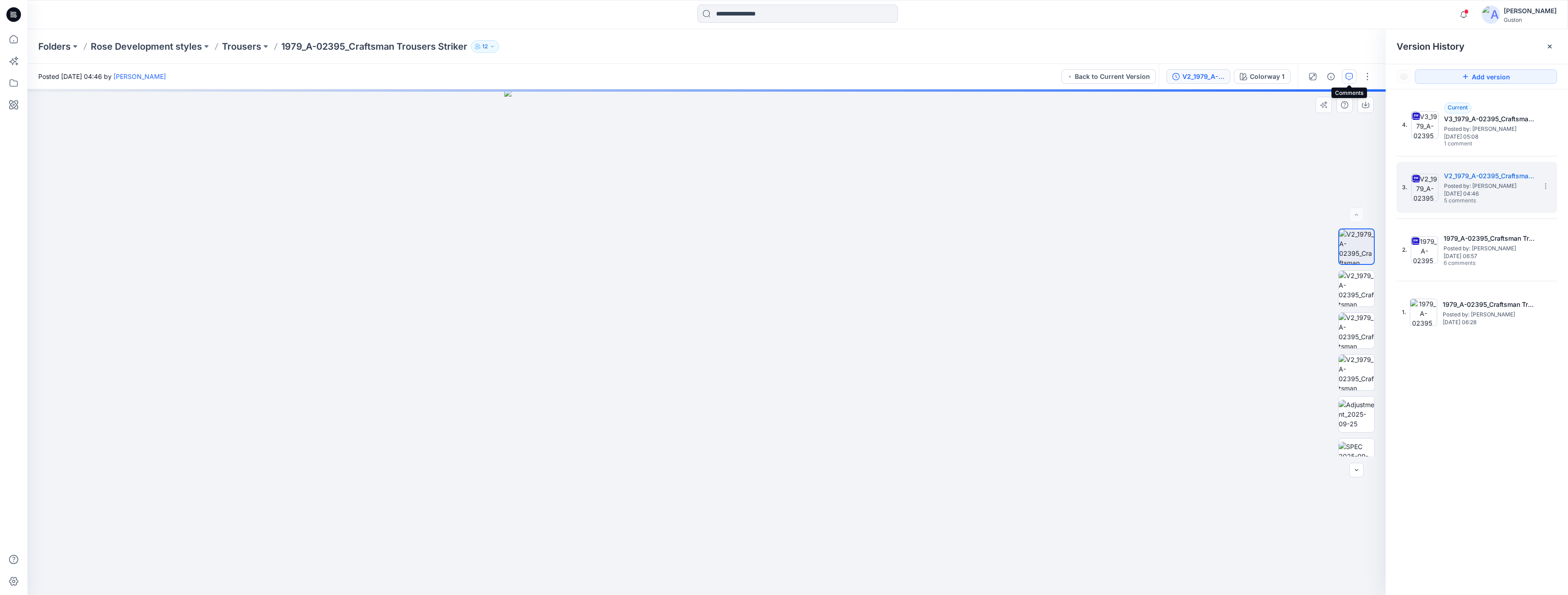
click at [1349, 80] on icon "button" at bounding box center [1349, 76] width 8 height 8
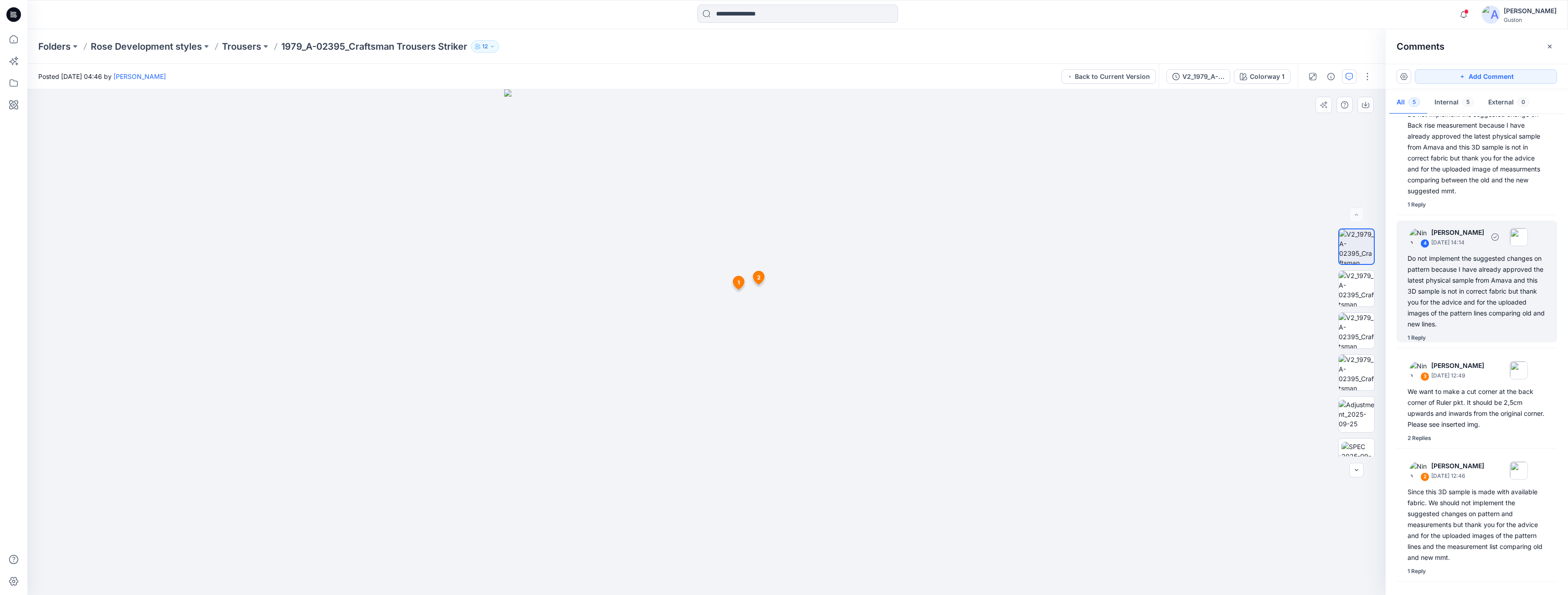
scroll to position [108, 0]
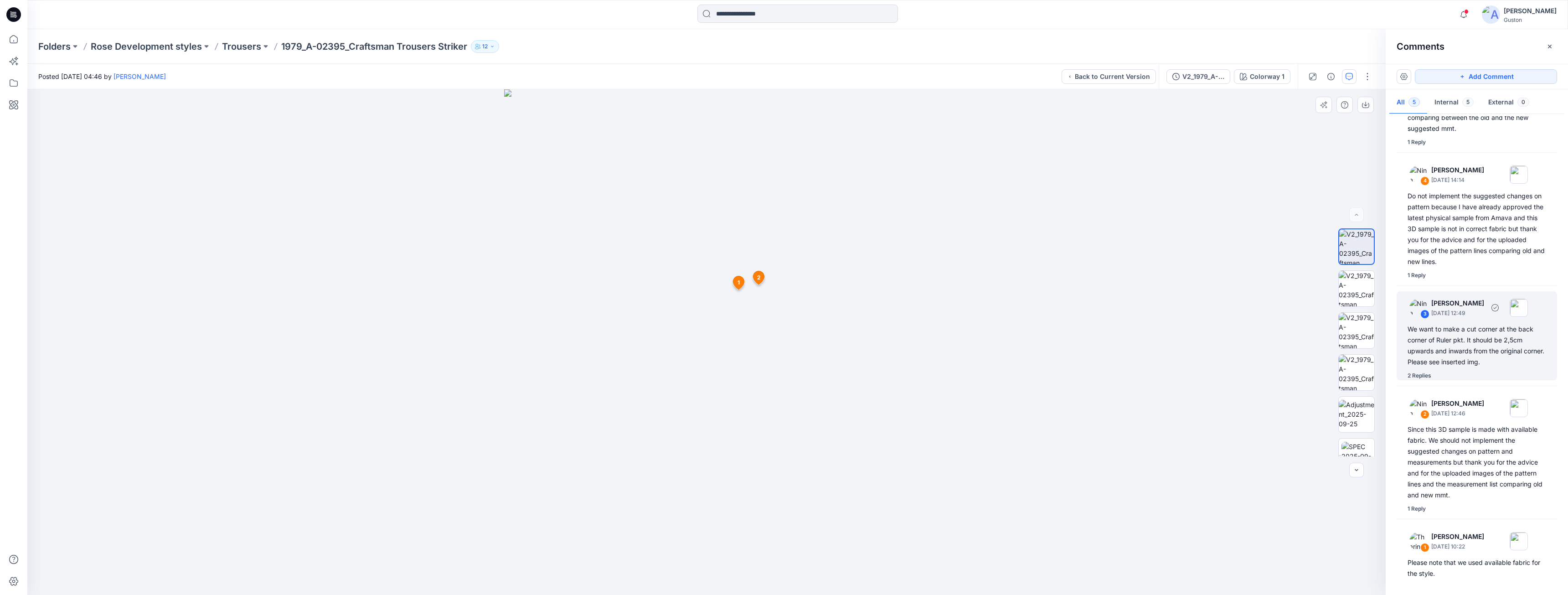
click at [1465, 351] on div "We want to make a cut corner at the back corner of Ruler pkt. It should be 2,5c…" at bounding box center [1477, 346] width 139 height 44
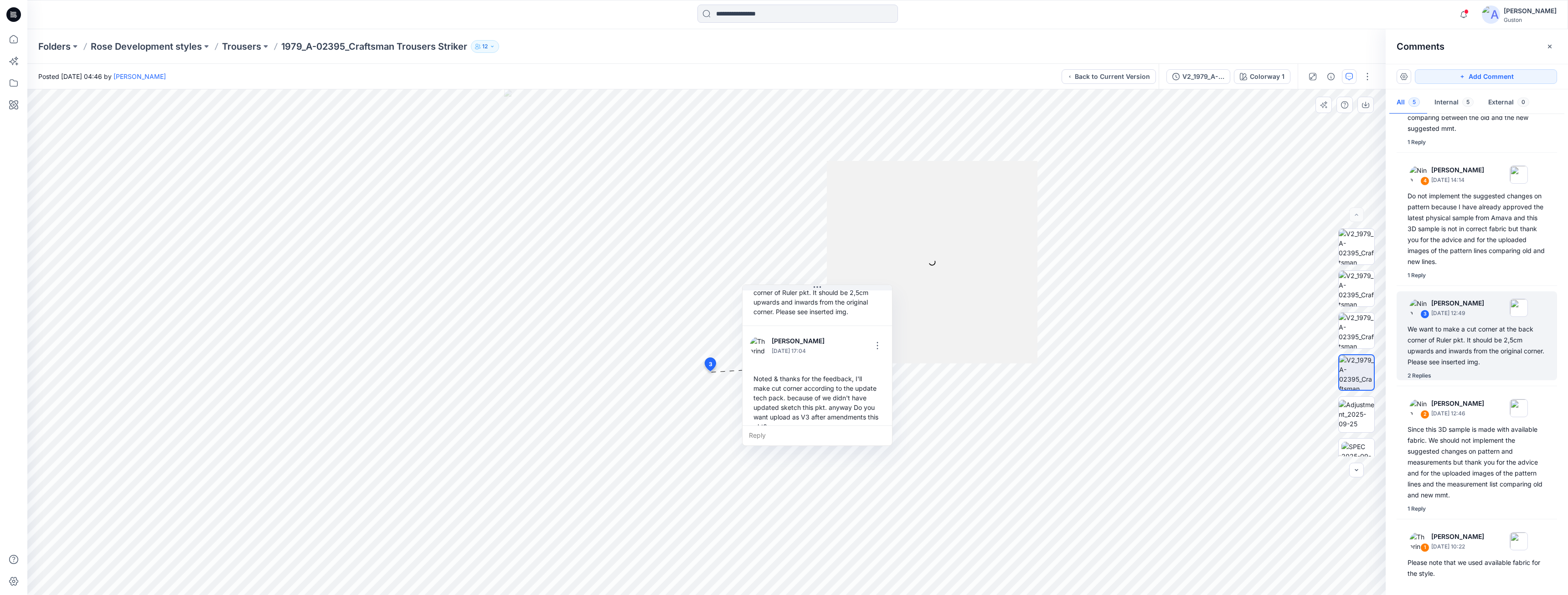
scroll to position [159, 0]
drag, startPoint x: 812, startPoint y: 418, endPoint x: 810, endPoint y: 428, distance: 10.2
click at [810, 420] on div "Please note that i meant Ruler pocket. Yes that would be good to see V3 after a…" at bounding box center [817, 402] width 135 height 36
drag, startPoint x: 826, startPoint y: 295, endPoint x: 846, endPoint y: 297, distance: 20.1
click at [846, 298] on button at bounding box center [835, 300] width 149 height 5
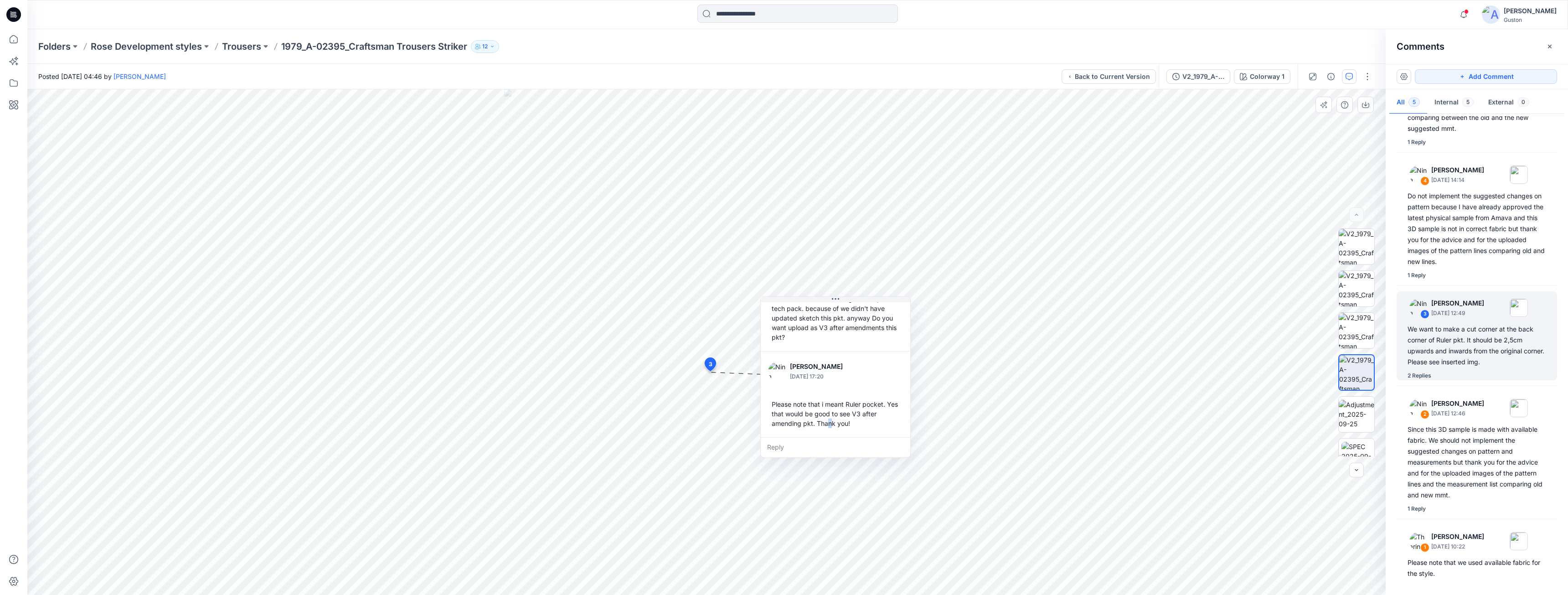
click at [812, 441] on div "Reply" at bounding box center [835, 448] width 149 height 20
type textarea "*"
click at [787, 457] on textarea "**********" at bounding box center [835, 448] width 149 height 22
click at [804, 456] on textarea "**********" at bounding box center [835, 448] width 149 height 22
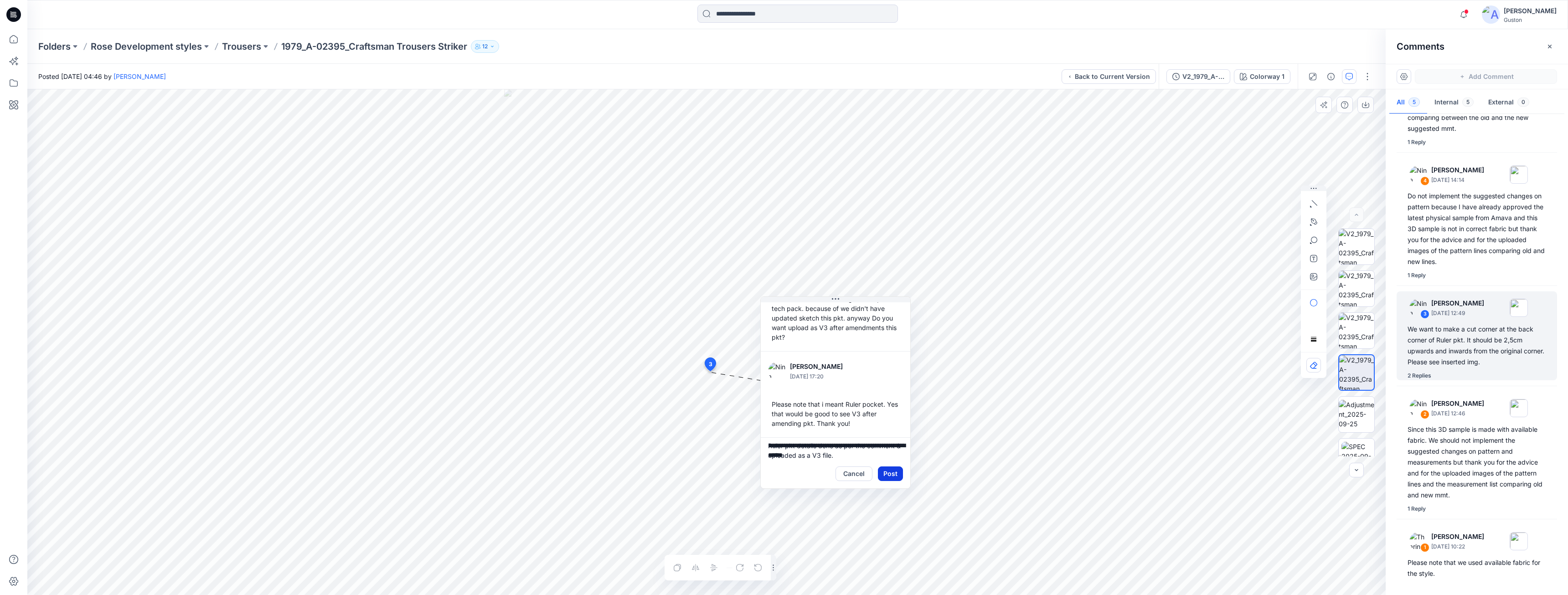
type textarea "**********"
click at [891, 471] on button "Post" at bounding box center [890, 473] width 25 height 14
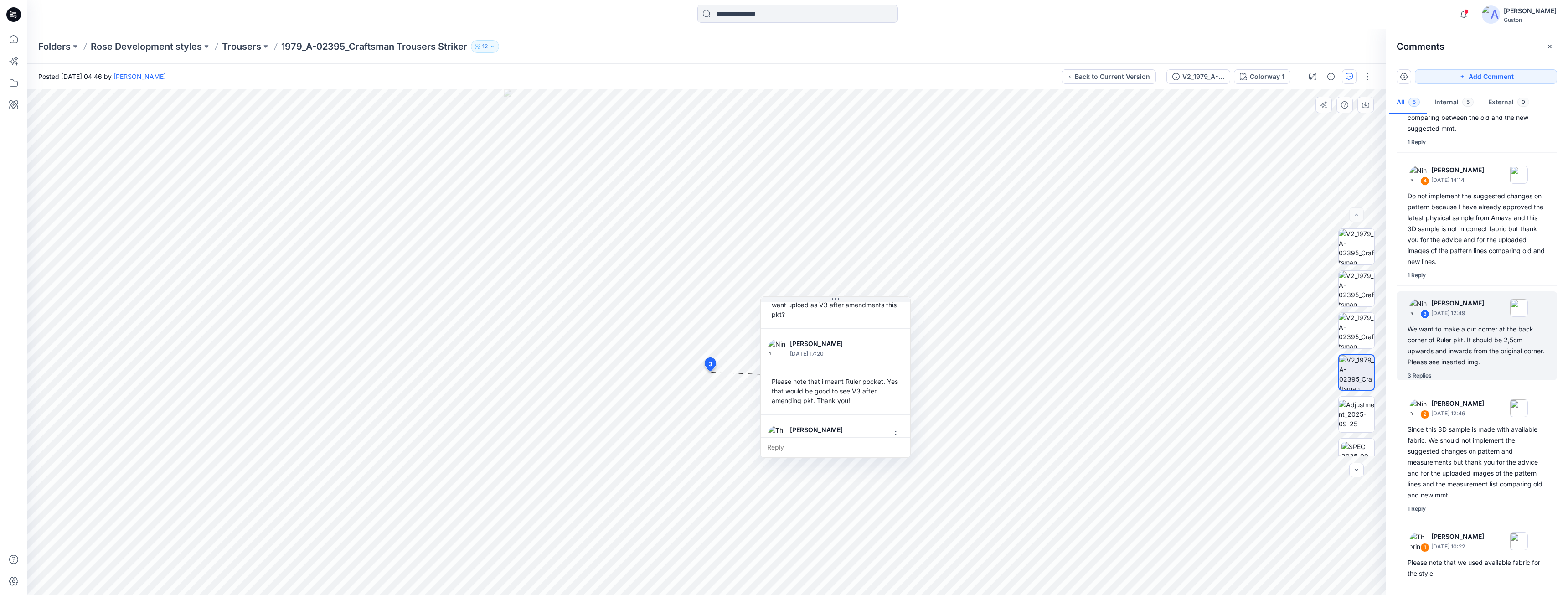
scroll to position [236, 0]
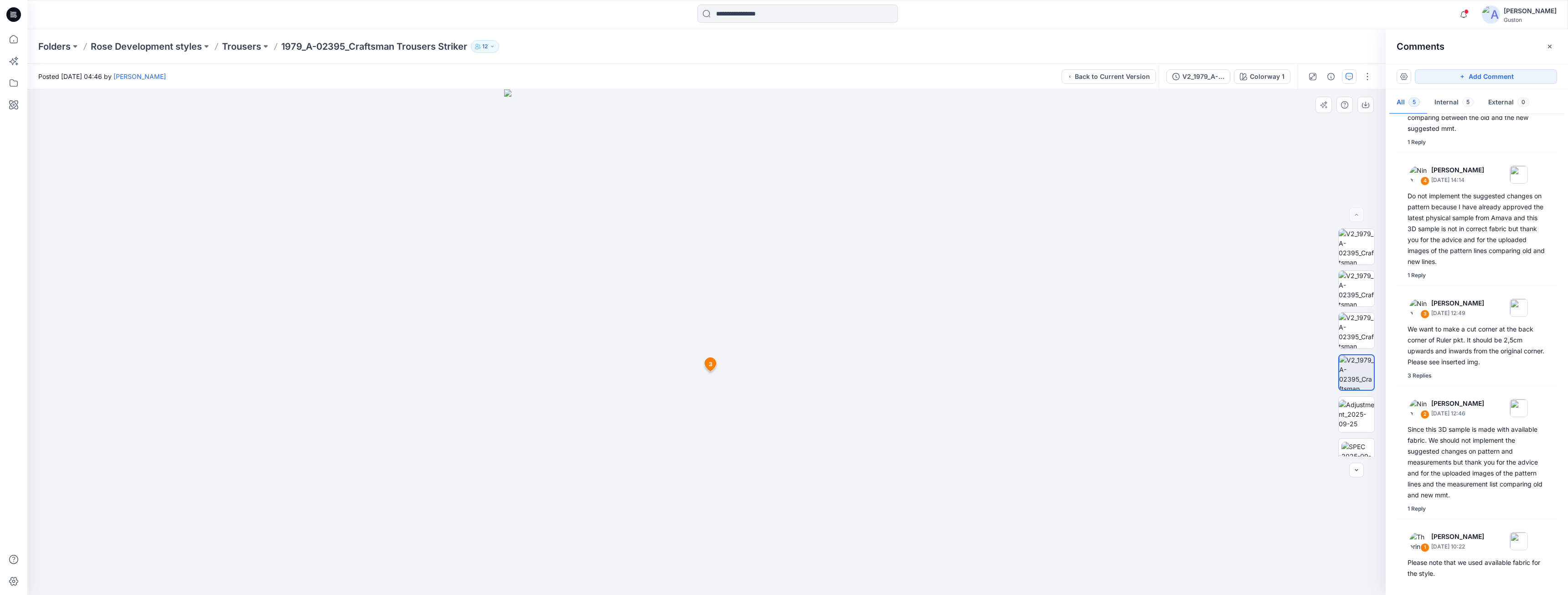
click at [711, 365] on span "3" at bounding box center [711, 364] width 3 height 8
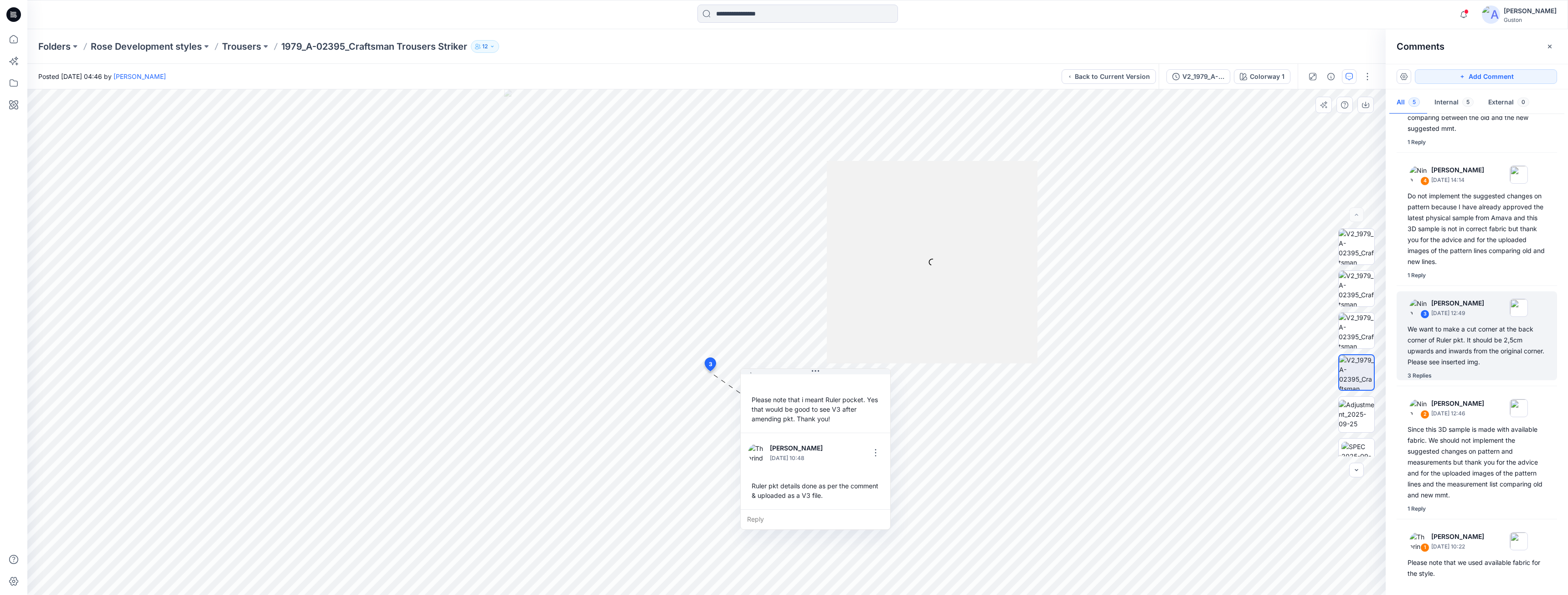
drag, startPoint x: 830, startPoint y: 288, endPoint x: 828, endPoint y: 372, distance: 84.0
click at [828, 372] on button at bounding box center [815, 371] width 149 height 5
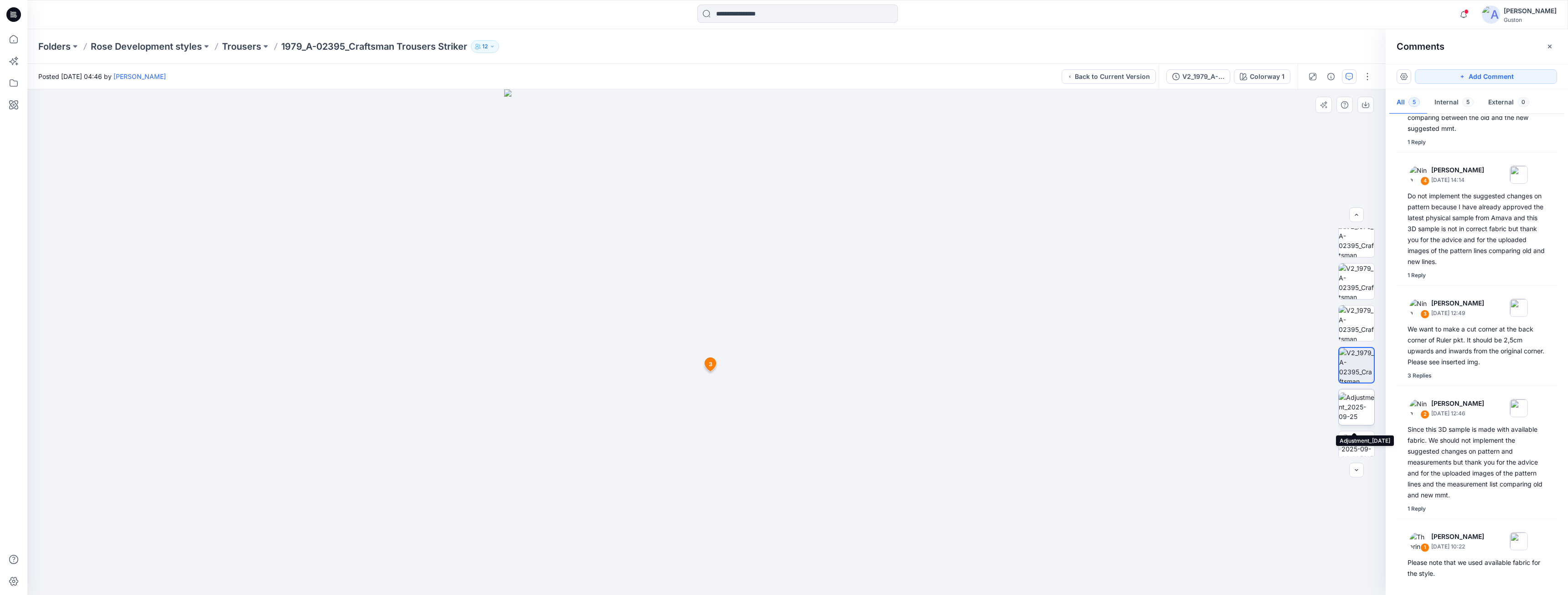
scroll to position [19, 0]
click at [1354, 393] on img at bounding box center [1356, 396] width 36 height 29
click at [1343, 425] on img at bounding box center [1357, 438] width 33 height 29
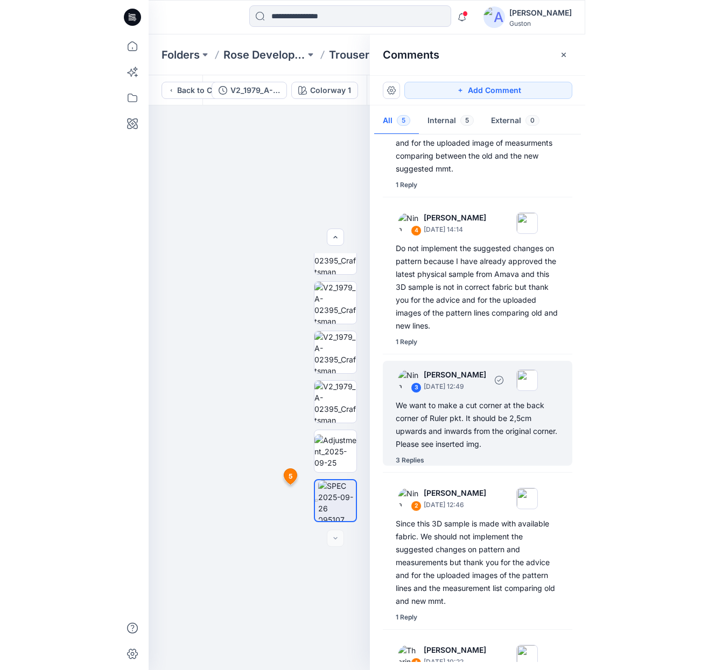
scroll to position [159, 0]
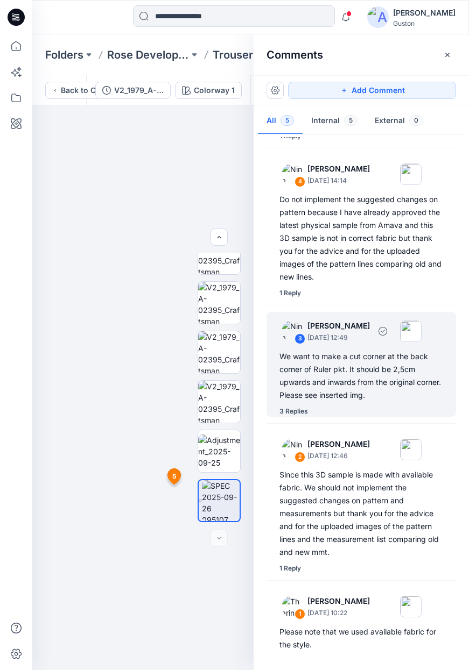
click at [355, 344] on div "3 Nina Moller September 29, 2025 12:49" at bounding box center [347, 331] width 148 height 30
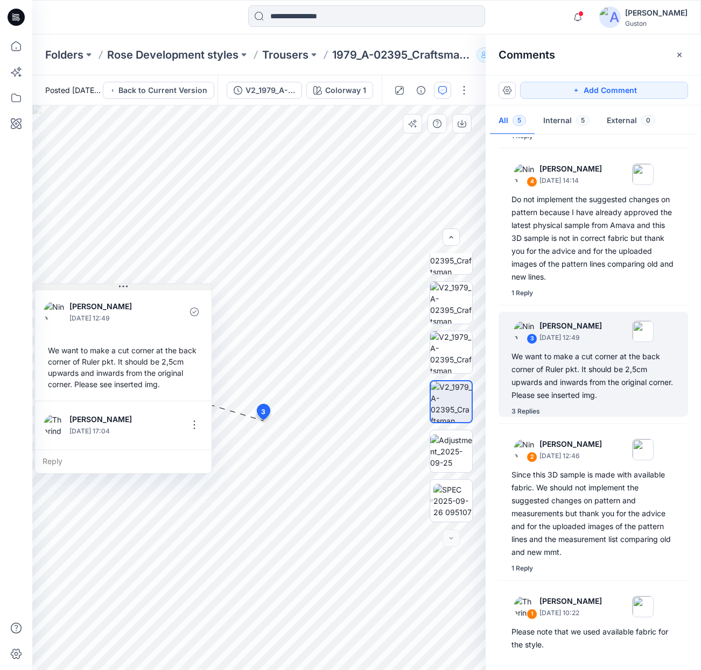
drag, startPoint x: 380, startPoint y: 323, endPoint x: 80, endPoint y: 289, distance: 301.7
click at [80, 289] on button at bounding box center [123, 287] width 176 height 6
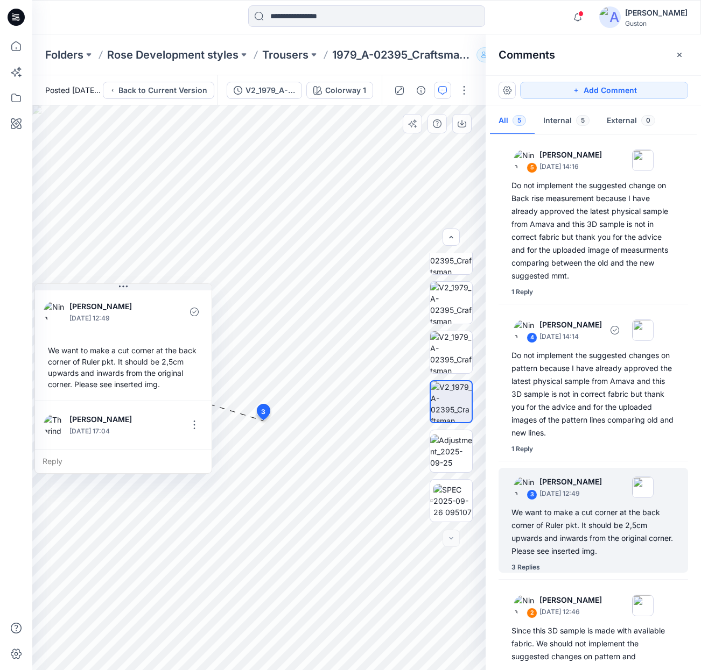
scroll to position [0, 0]
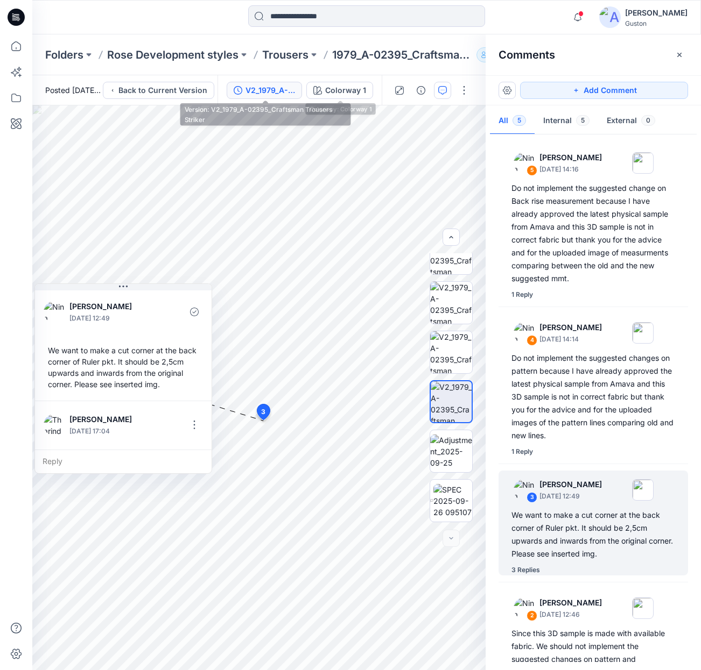
click at [267, 98] on button "V2_1979_A-02395_Craftsman Trousers Striker" at bounding box center [264, 90] width 75 height 17
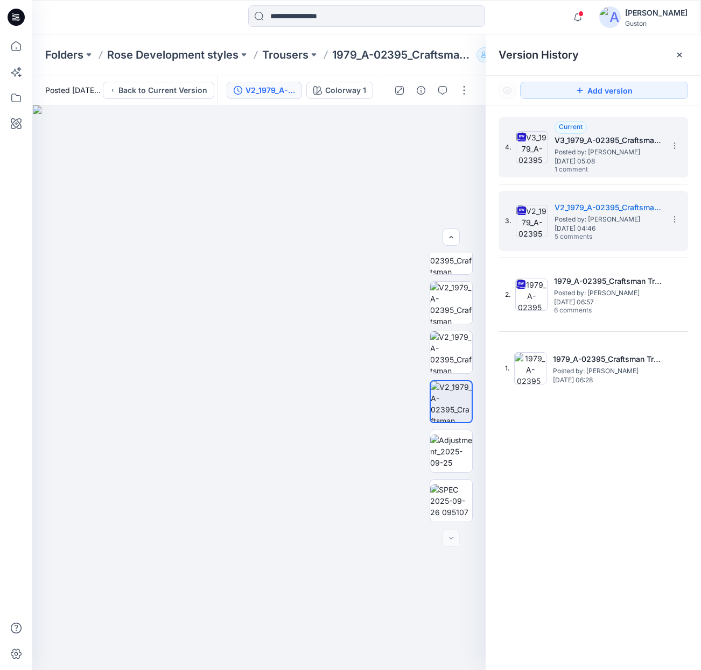
click at [581, 146] on h5 "V3_1979_A-02395_Craftsman Trousers Striker" at bounding box center [608, 140] width 108 height 13
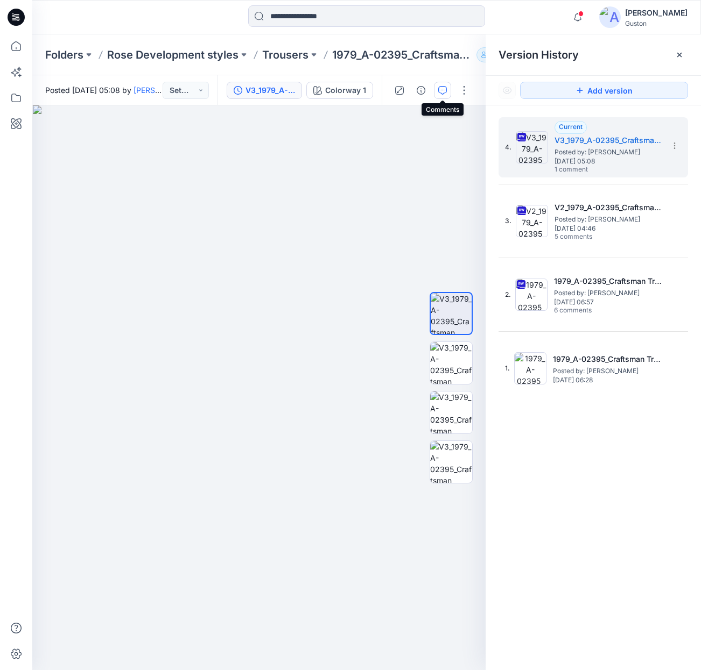
click at [442, 95] on button "button" at bounding box center [442, 90] width 17 height 17
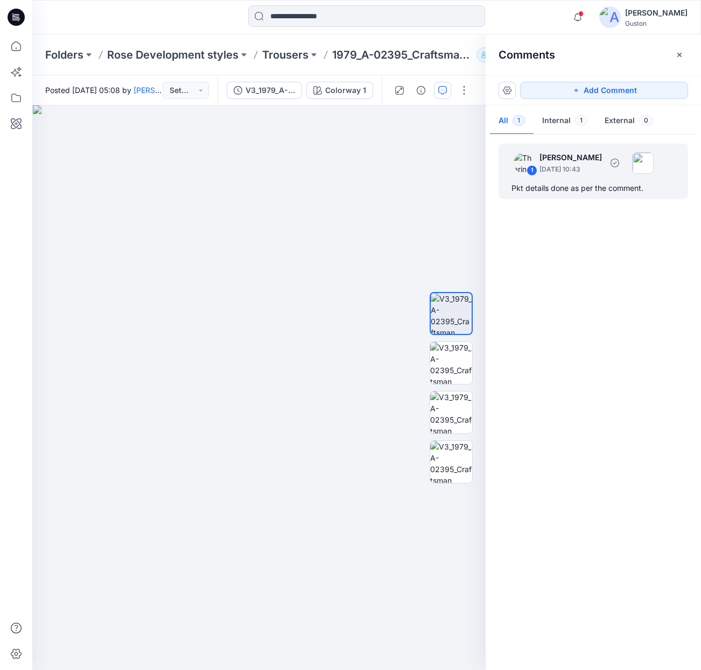
click at [583, 172] on p "September 30, 2025 10:43" at bounding box center [570, 169] width 62 height 11
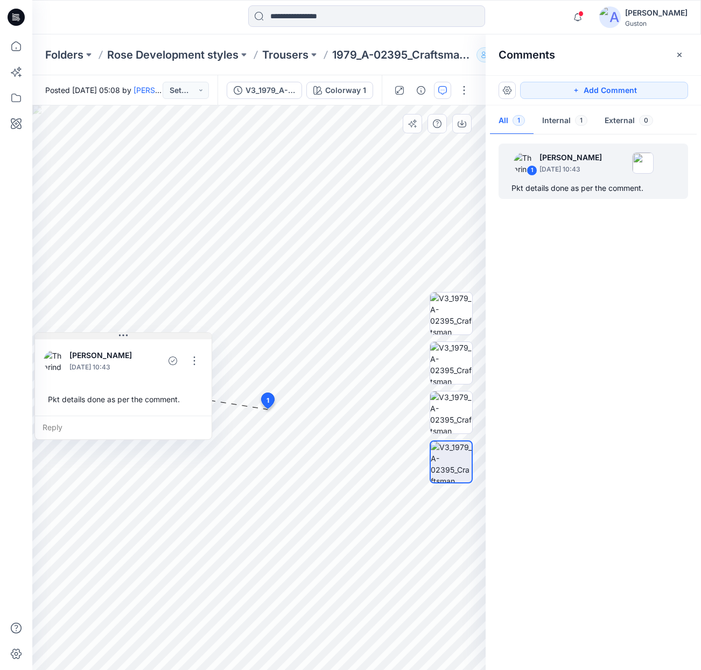
drag, startPoint x: 364, startPoint y: 421, endPoint x: 140, endPoint y: 339, distance: 237.8
click at [140, 339] on button at bounding box center [123, 336] width 176 height 6
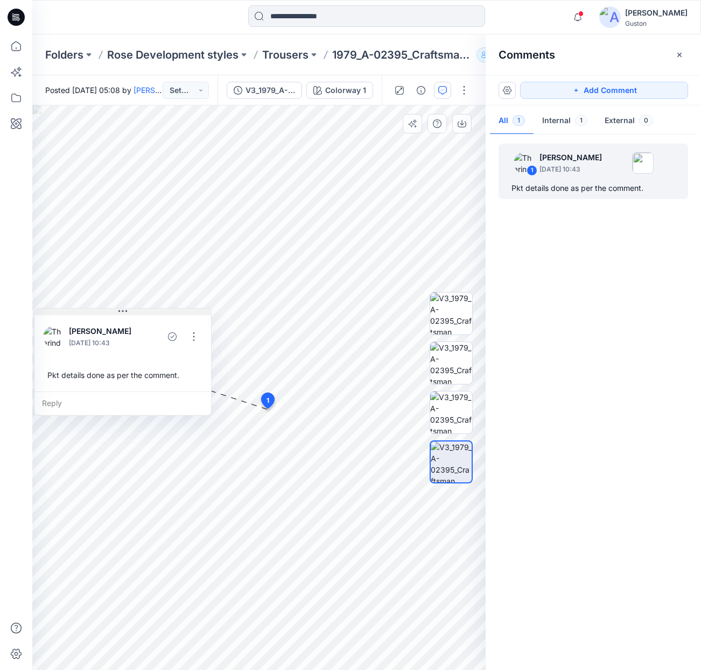
drag, startPoint x: 144, startPoint y: 336, endPoint x: 143, endPoint y: 313, distance: 22.6
click at [143, 313] on button at bounding box center [122, 312] width 176 height 6
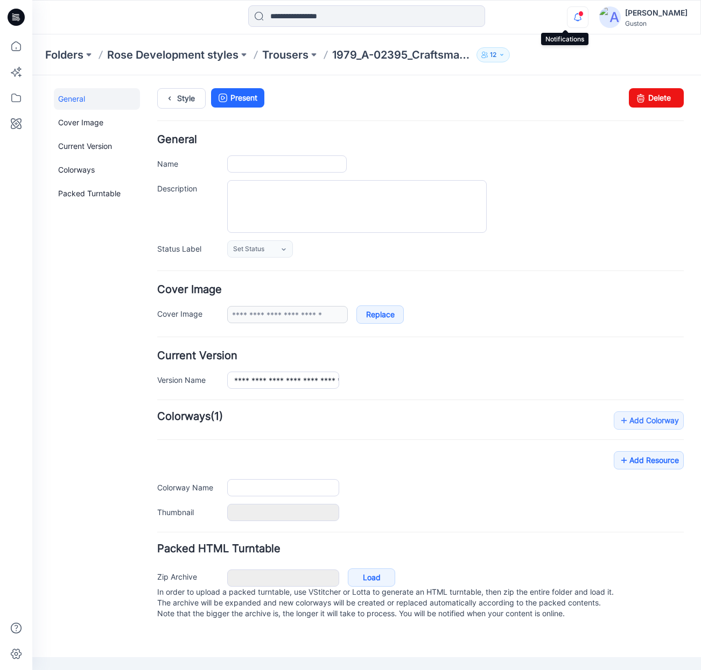
type input "**********"
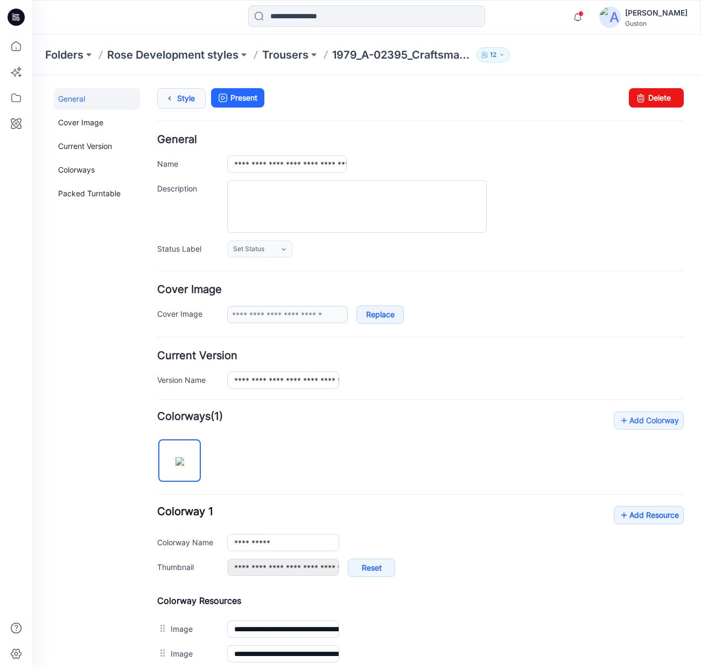
click at [175, 98] on icon at bounding box center [169, 98] width 15 height 19
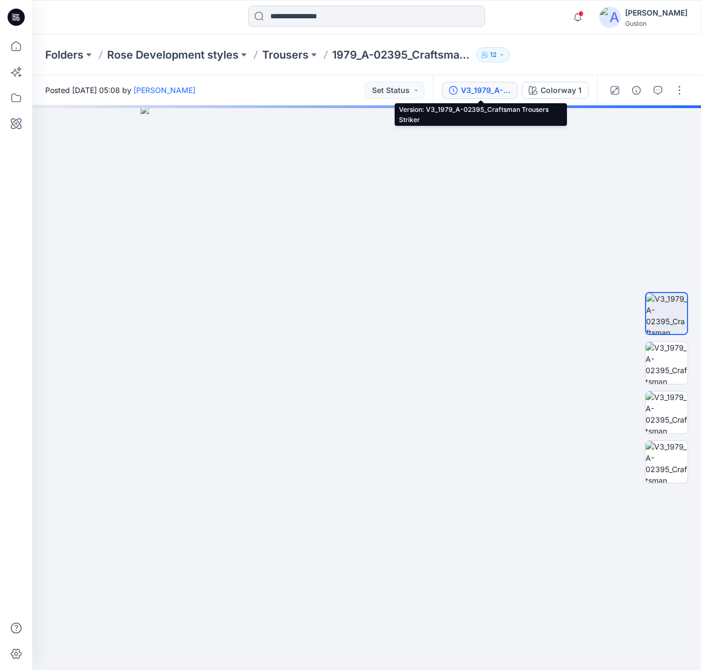
click at [477, 90] on div "V3_1979_A-02395_Craftsman Trousers Striker" at bounding box center [485, 90] width 49 height 12
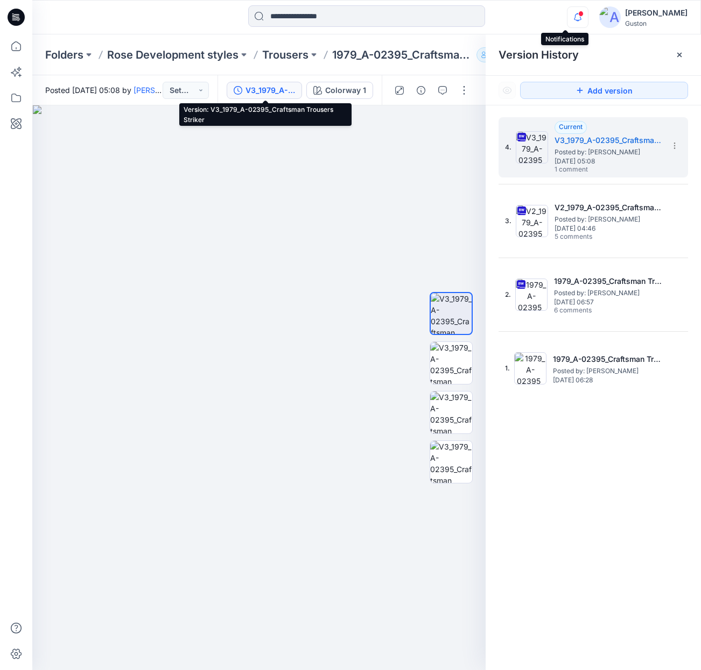
click at [567, 15] on icon "button" at bounding box center [577, 17] width 20 height 22
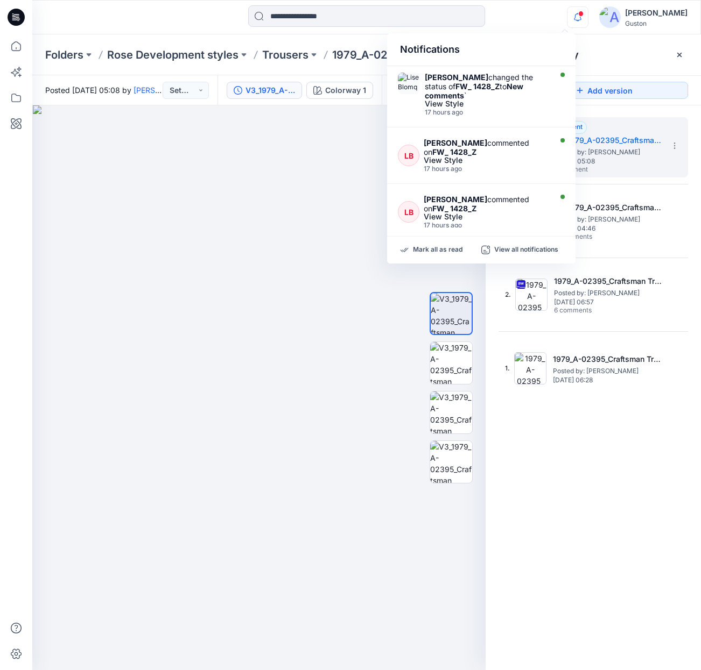
click at [624, 51] on div "Version History" at bounding box center [592, 54] width 189 height 15
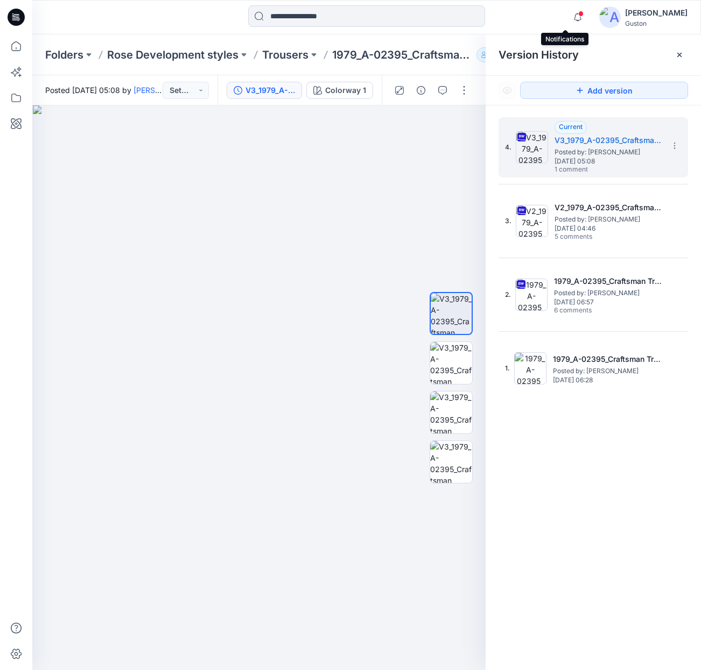
click at [578, 15] on span at bounding box center [580, 14] width 5 height 6
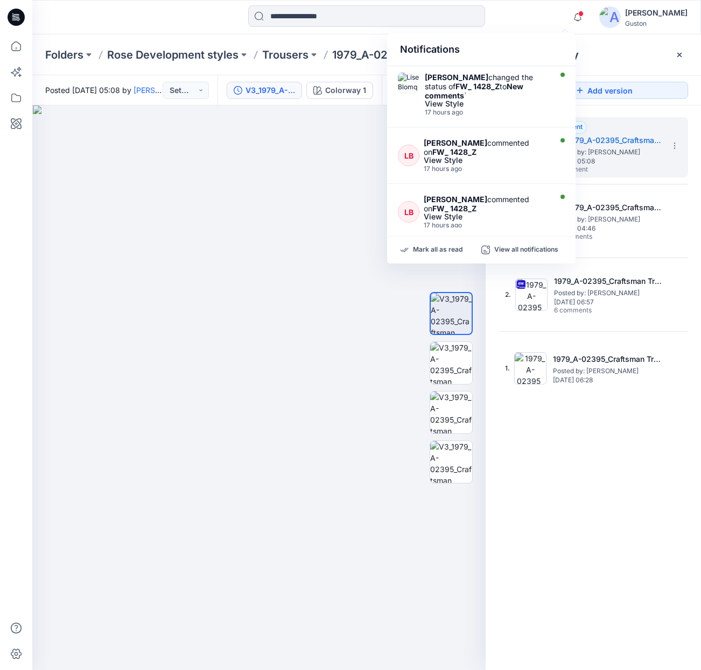
click at [609, 59] on div "Version History" at bounding box center [592, 54] width 189 height 15
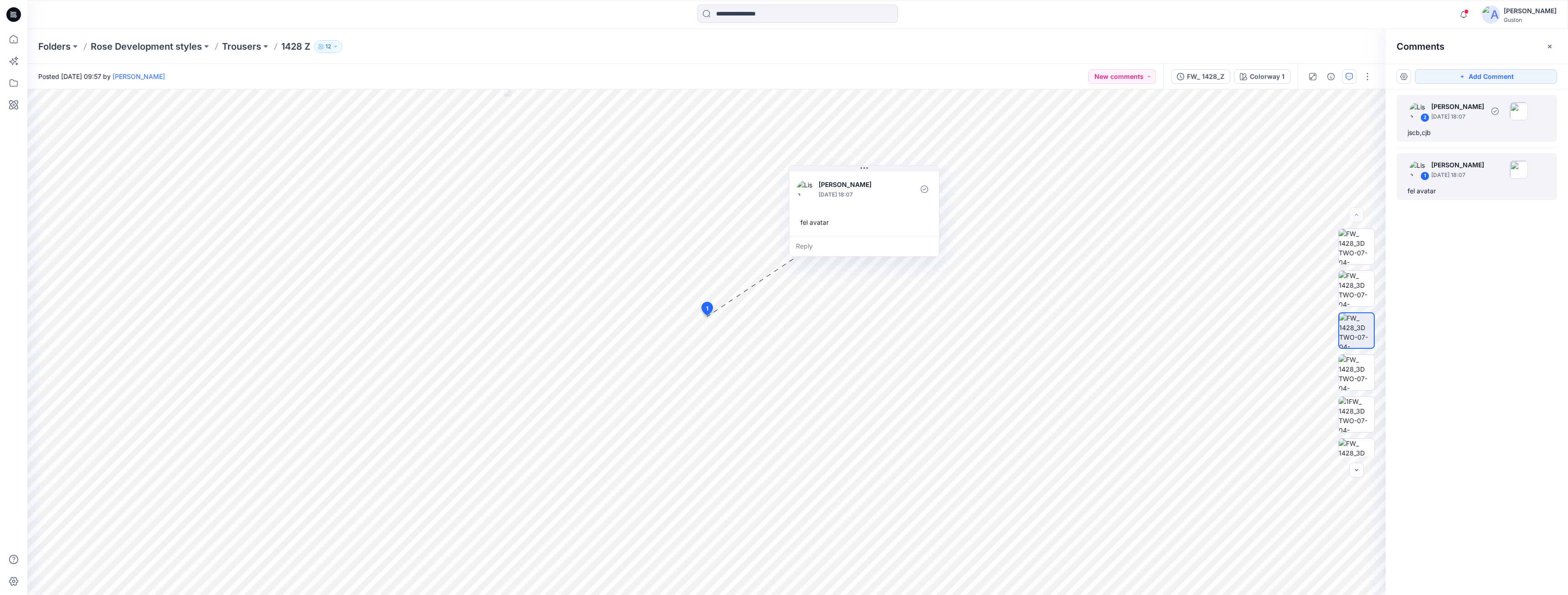
click at [593, 136] on div "jscb,cjb" at bounding box center [1477, 132] width 139 height 11
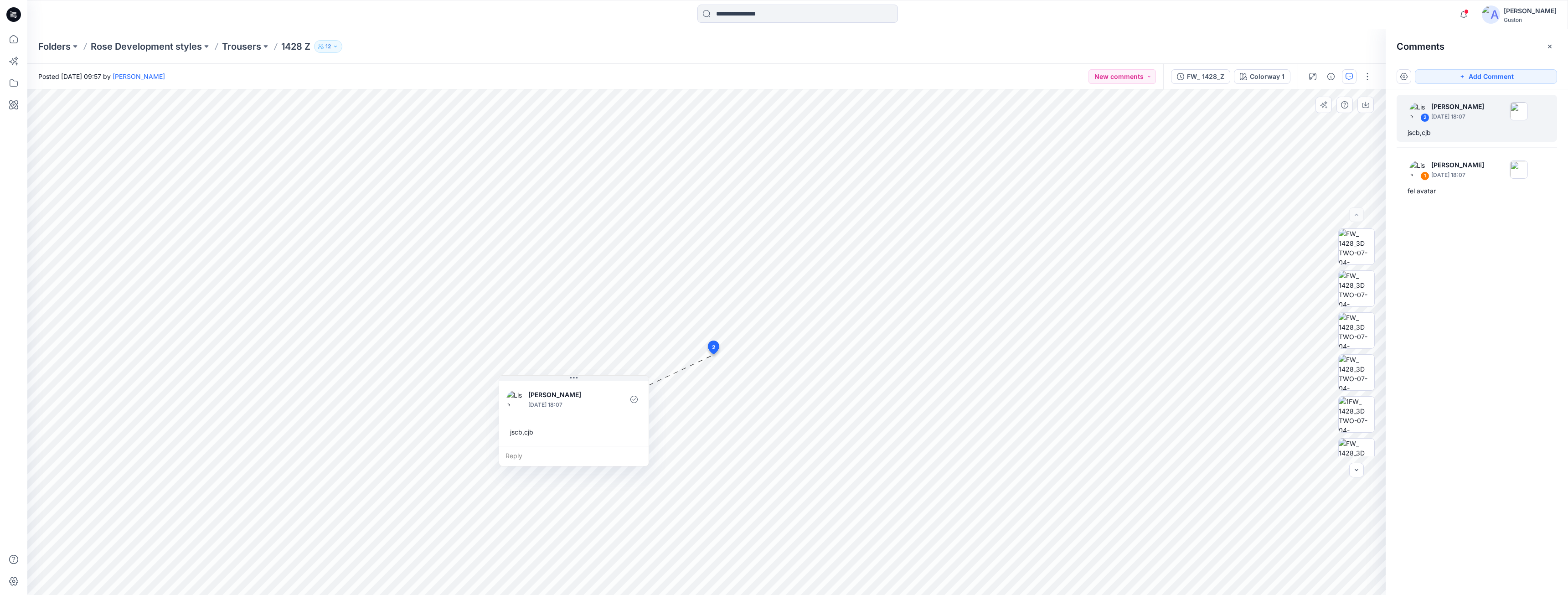
drag, startPoint x: 784, startPoint y: 365, endPoint x: 584, endPoint y: 381, distance: 200.6
click at [584, 381] on div "[PERSON_NAME] [DATE] 18:07 jscb,cjb" at bounding box center [573, 413] width 149 height 67
click at [593, 445] on img at bounding box center [1356, 438] width 36 height 29
click at [593, 398] on img at bounding box center [1356, 396] width 36 height 29
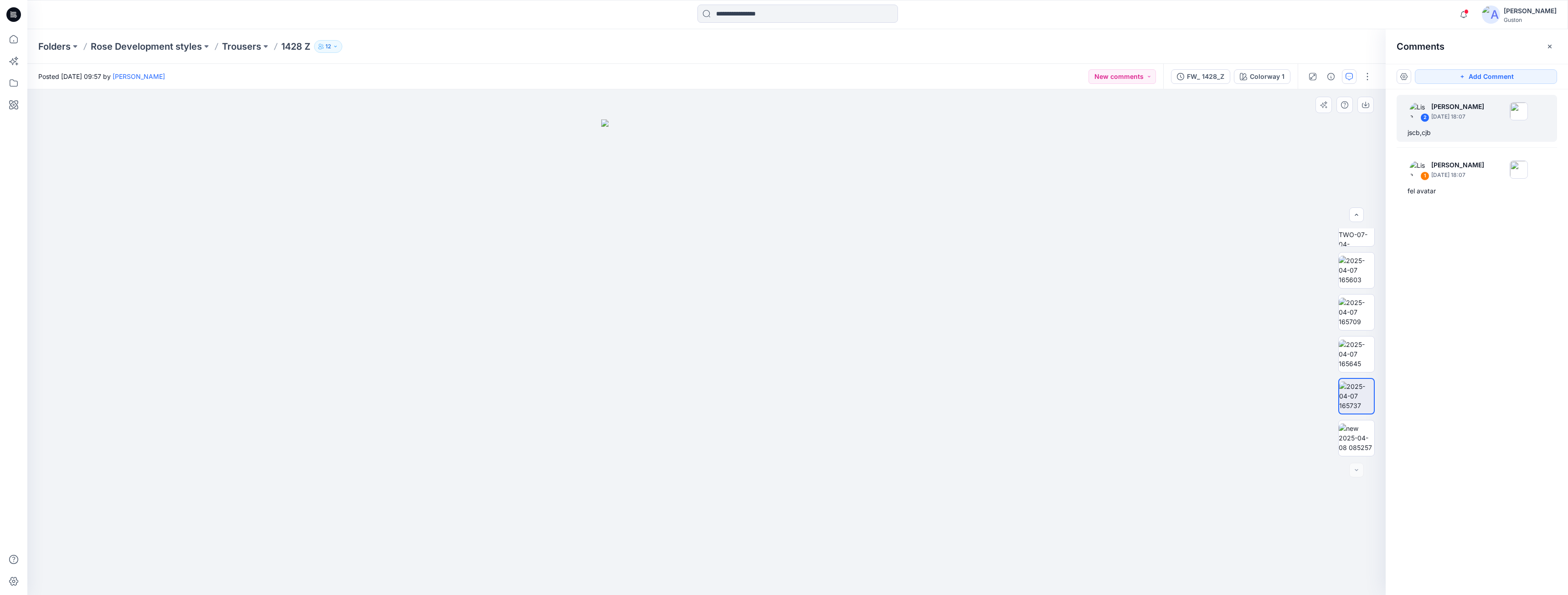
click at [593, 381] on img at bounding box center [1356, 396] width 35 height 29
click at [593, 362] on img at bounding box center [1356, 354] width 36 height 29
click at [593, 320] on img at bounding box center [1356, 312] width 36 height 29
click at [593, 281] on img at bounding box center [1356, 270] width 36 height 29
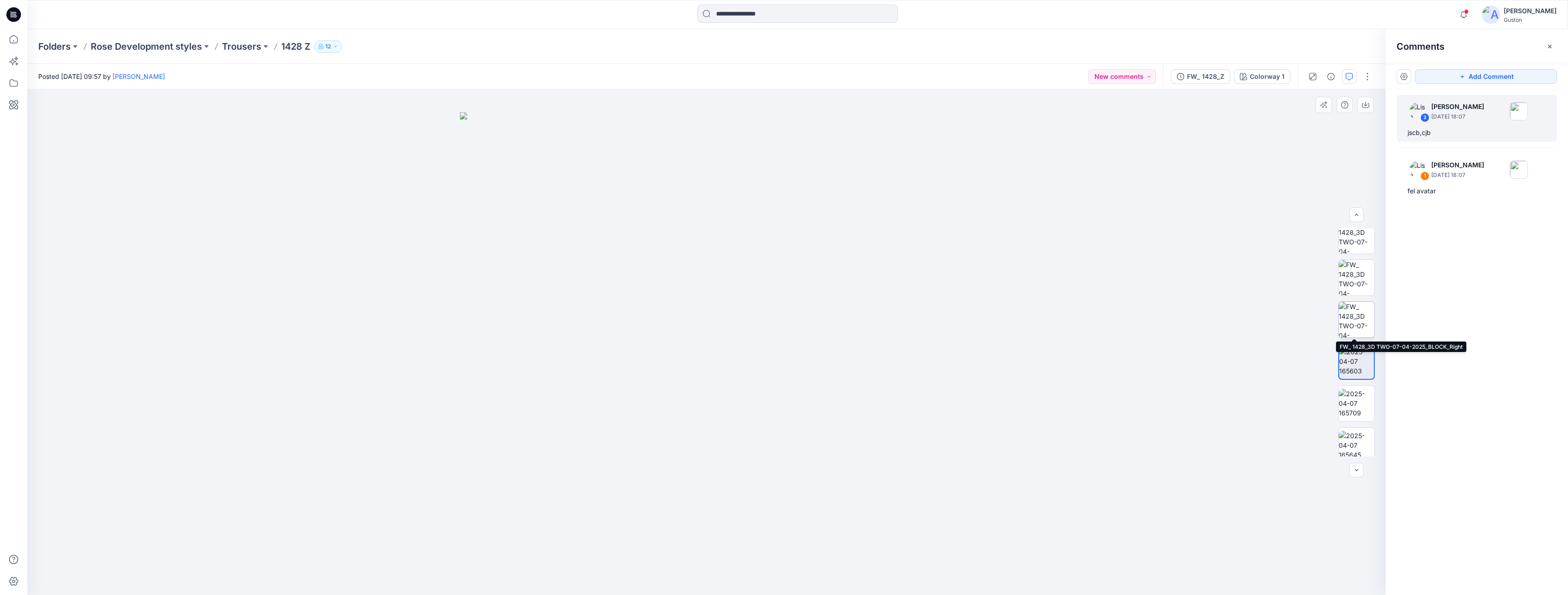
click at [593, 325] on img at bounding box center [1356, 320] width 36 height 36
click at [593, 361] on img at bounding box center [1356, 361] width 36 height 29
click at [593, 327] on img at bounding box center [1356, 320] width 36 height 36
click at [593, 281] on img at bounding box center [1356, 278] width 36 height 36
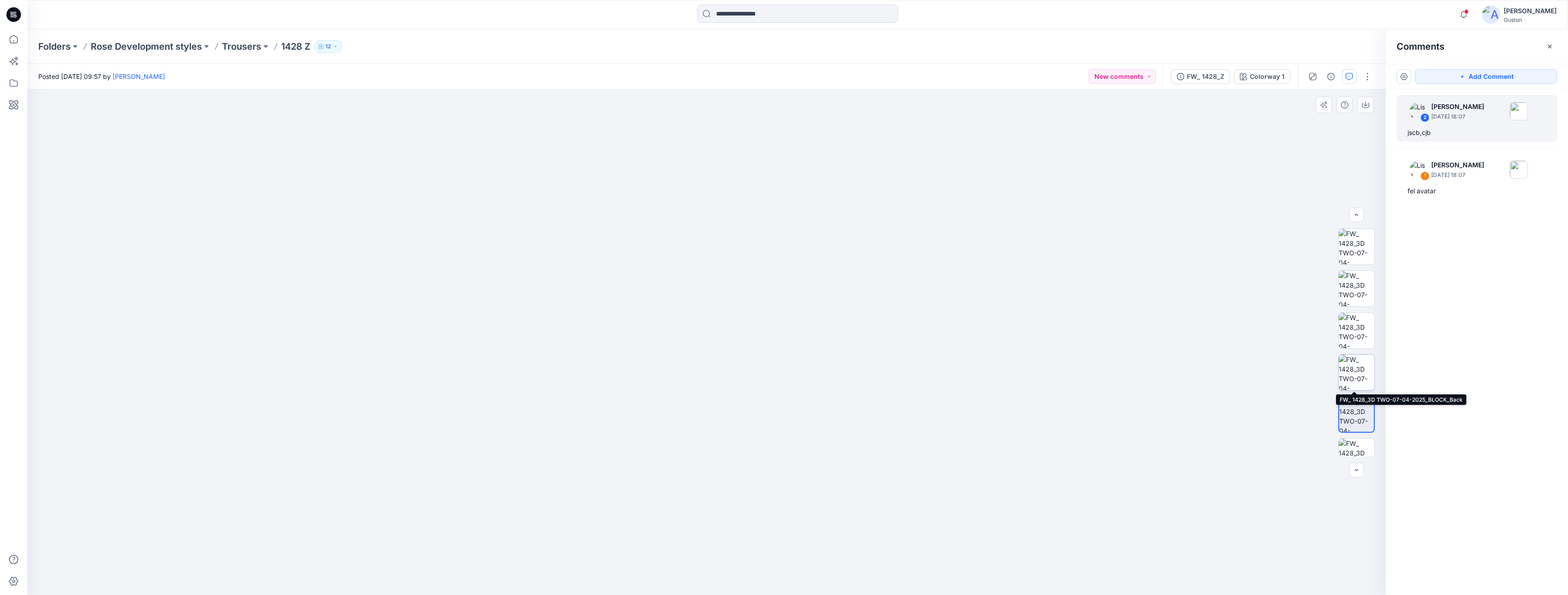
click at [593, 371] on img at bounding box center [1356, 373] width 36 height 36
click at [593, 341] on img at bounding box center [1356, 331] width 36 height 36
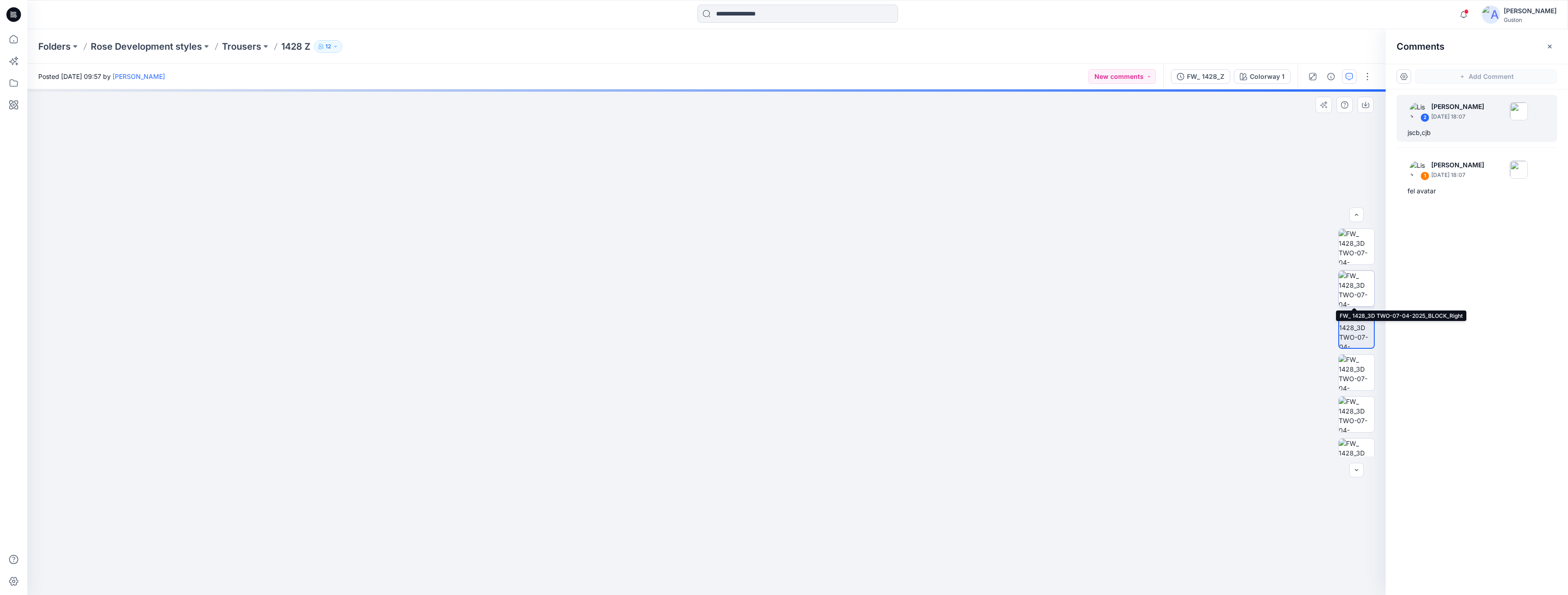
click at [593, 292] on img at bounding box center [1356, 289] width 36 height 36
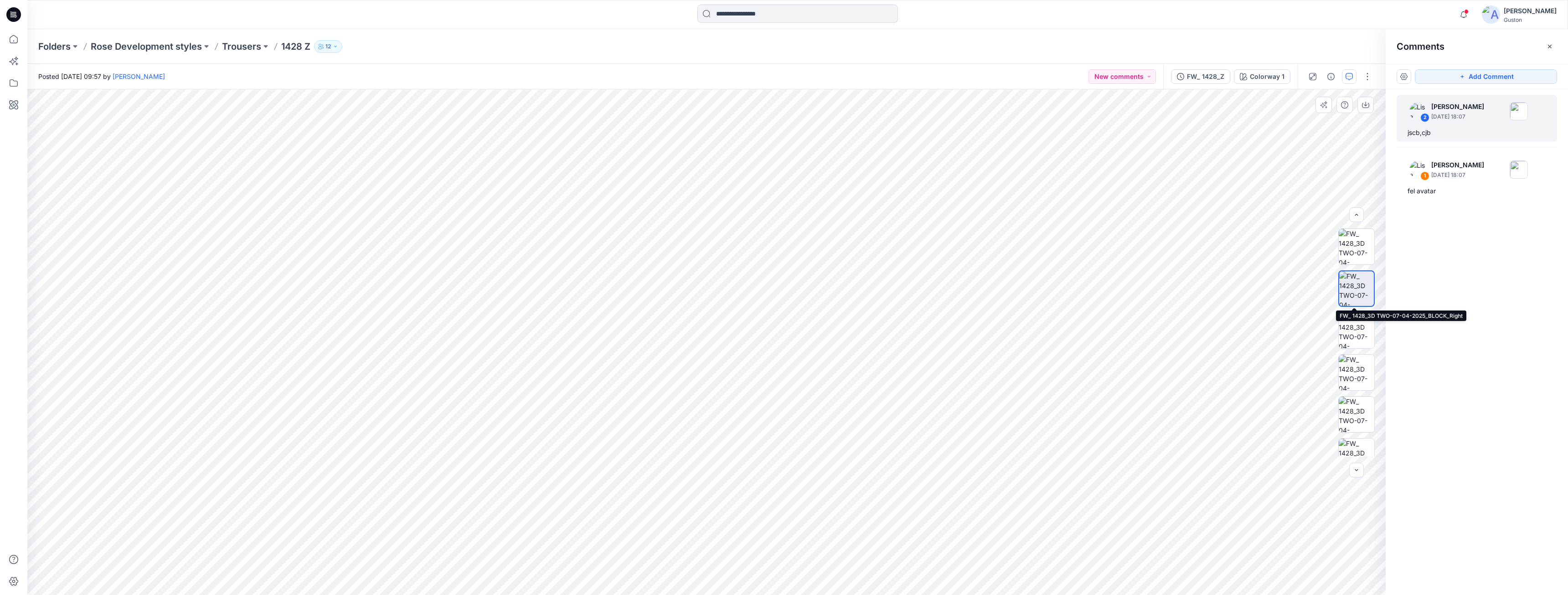
click at [593, 279] on img at bounding box center [1356, 288] width 35 height 35
click at [593, 249] on img at bounding box center [1356, 247] width 36 height 36
click at [593, 392] on img at bounding box center [1356, 387] width 36 height 36
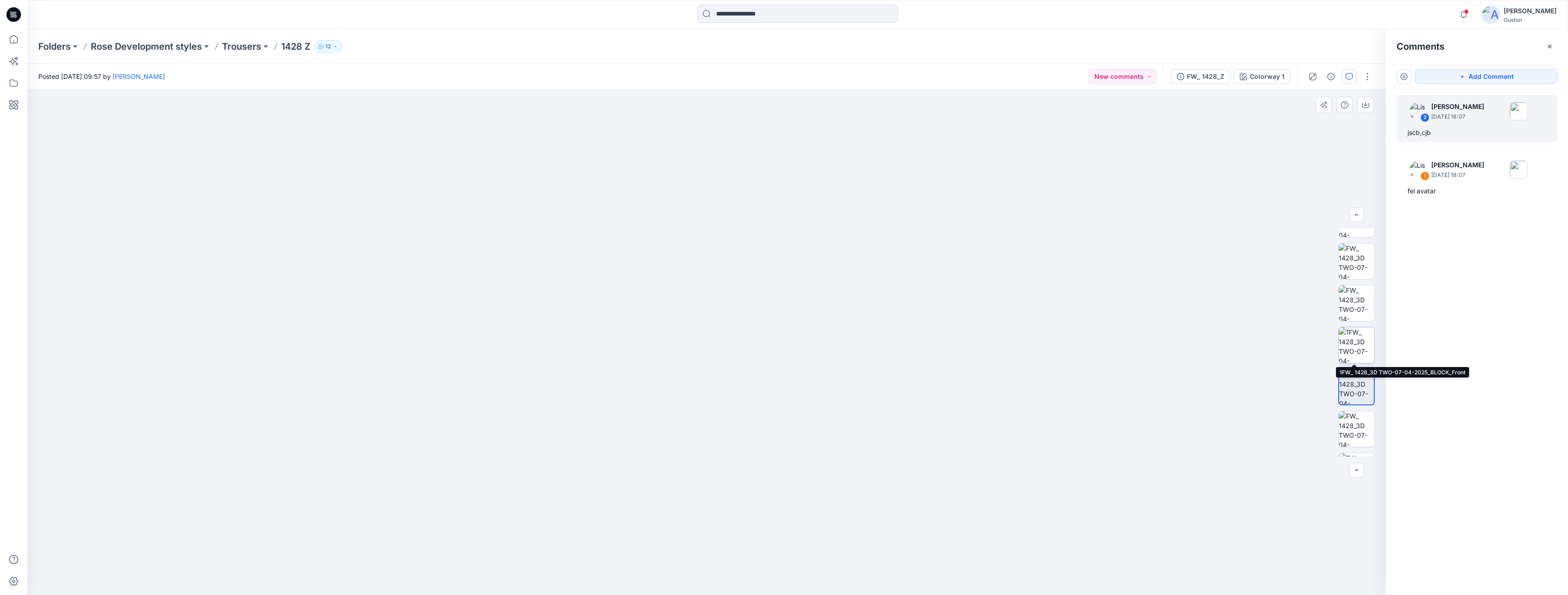
click at [593, 342] on img at bounding box center [1356, 345] width 36 height 36
click at [593, 309] on img at bounding box center [1356, 303] width 36 height 36
click at [593, 330] on img at bounding box center [1356, 331] width 36 height 36
click at [593, 304] on icon at bounding box center [707, 300] width 11 height 14
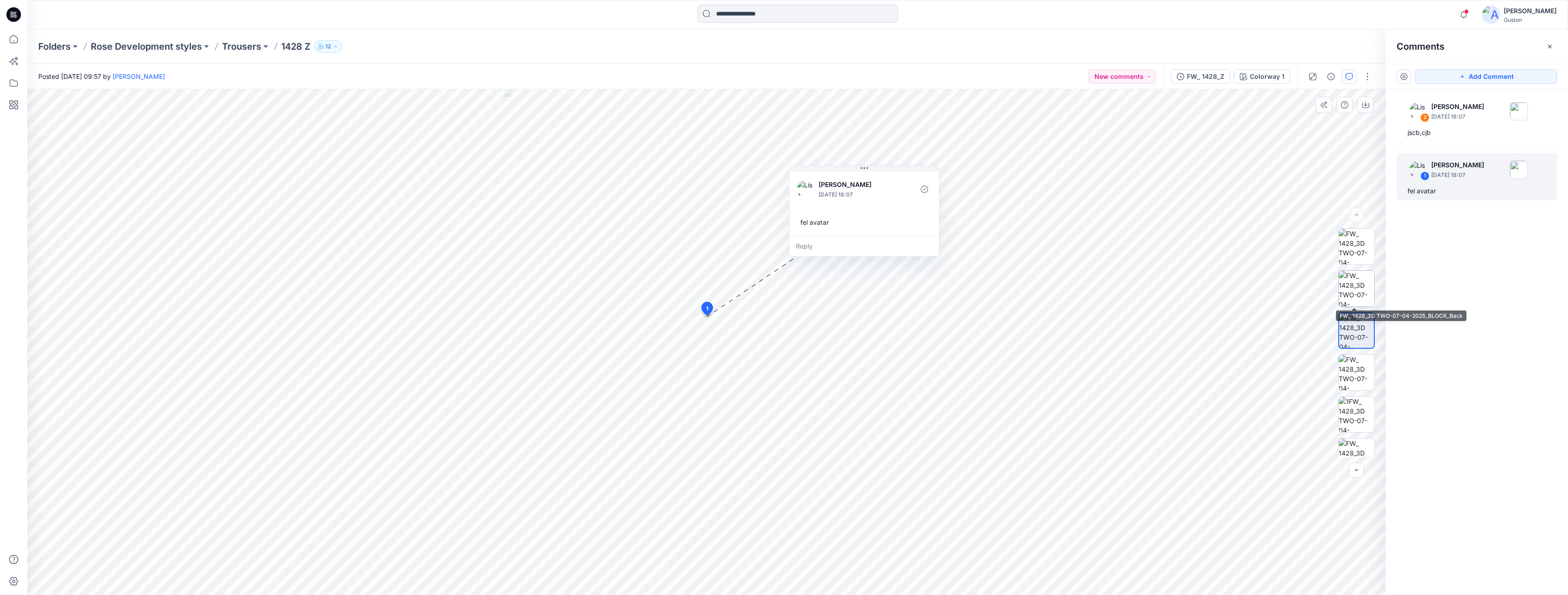
click at [593, 282] on img at bounding box center [1356, 289] width 36 height 36
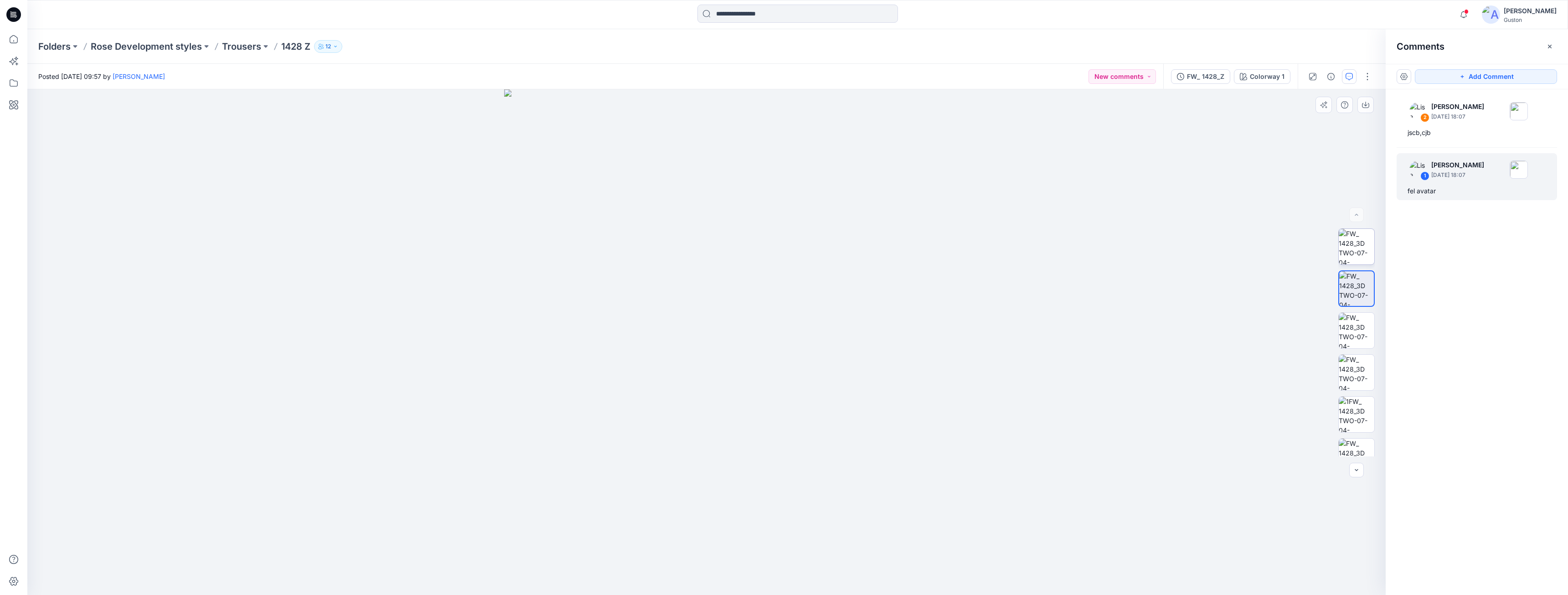
click at [593, 255] on img at bounding box center [1356, 247] width 36 height 36
click at [593, 13] on icon "button" at bounding box center [1463, 14] width 17 height 19
